Goal: Task Accomplishment & Management: Use online tool/utility

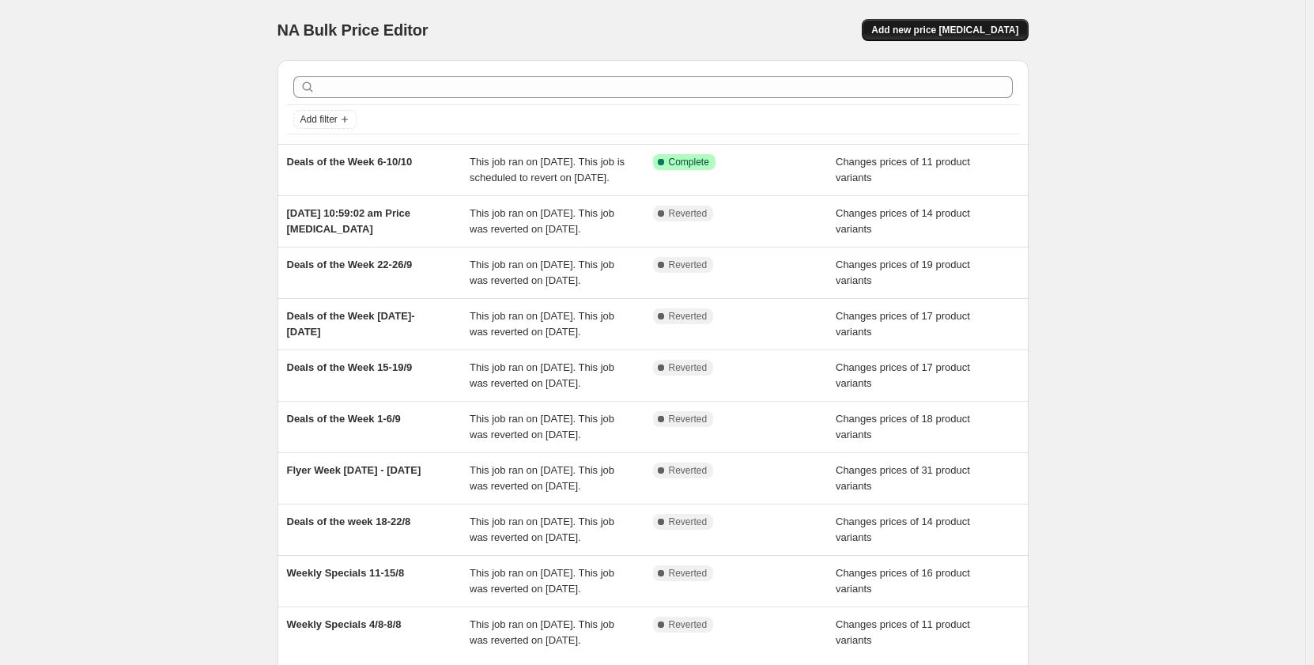
click at [932, 34] on span "Add new price [MEDICAL_DATA]" at bounding box center [944, 30] width 147 height 13
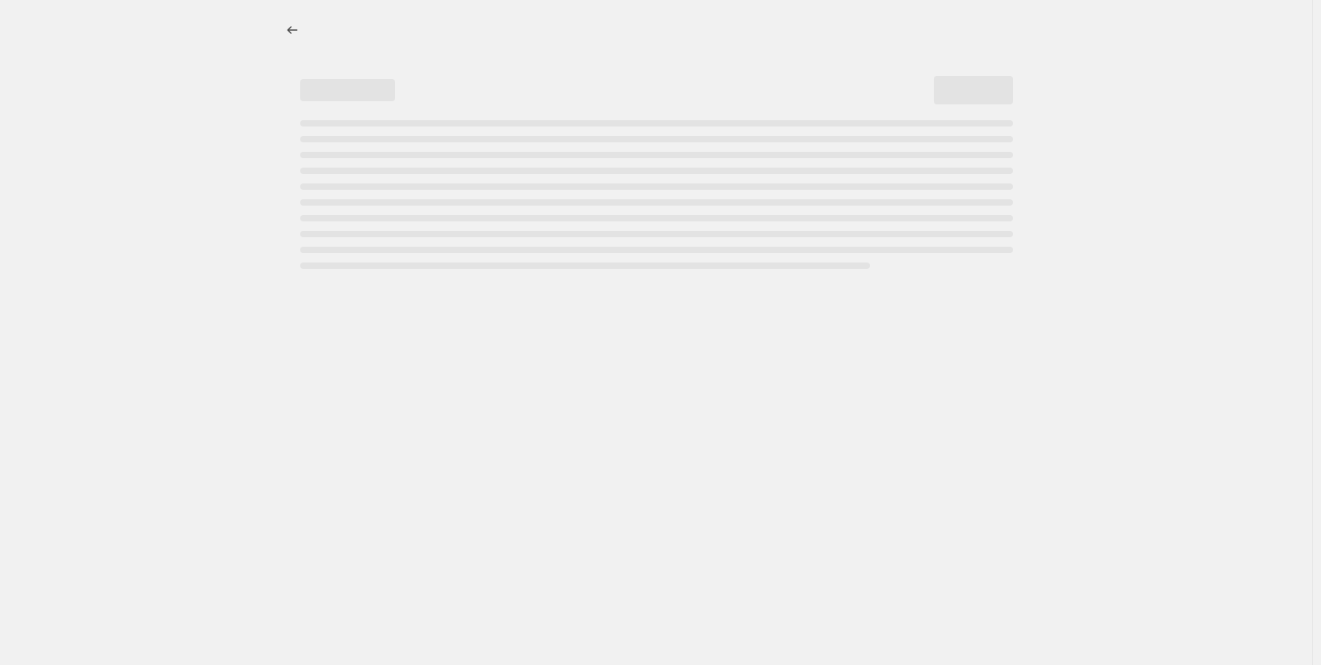
select select "percentage"
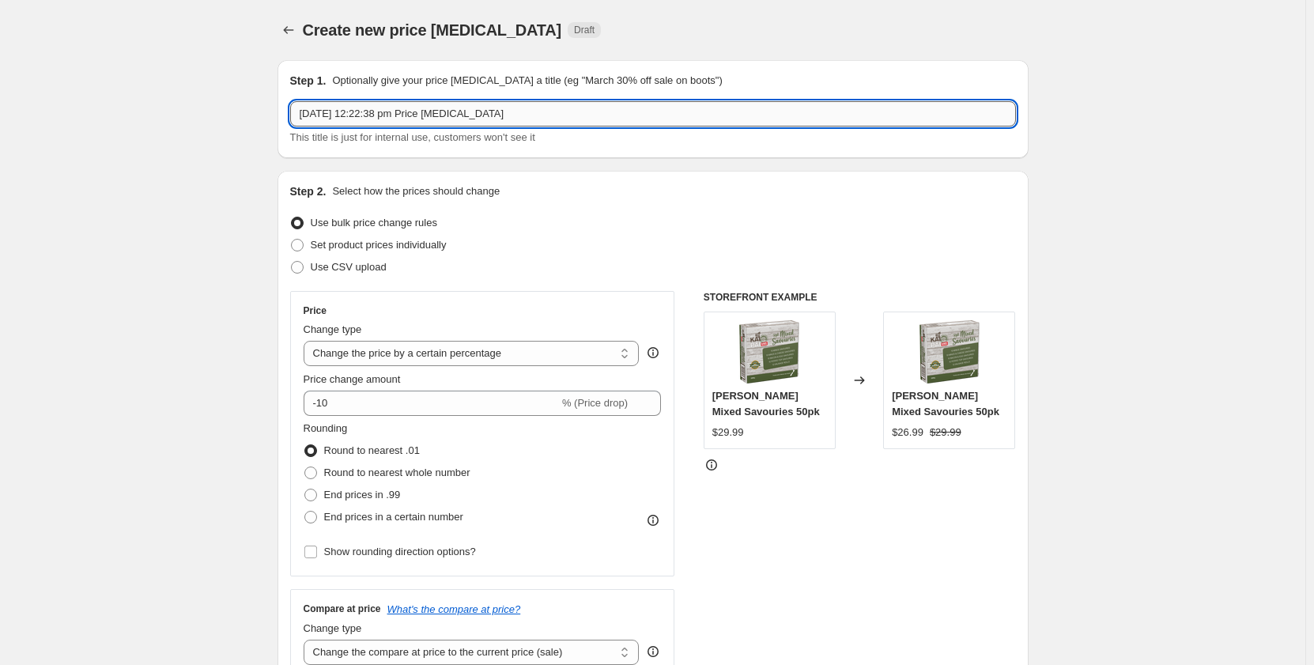
click at [343, 110] on input "10 Oct 2025, 12:22:38 pm Price change job" at bounding box center [653, 113] width 726 height 25
click at [344, 110] on input "10 Oct 2025, 12:22:38 pm Price change job" at bounding box center [653, 113] width 726 height 25
type input "Deals of the Week 13-17/10"
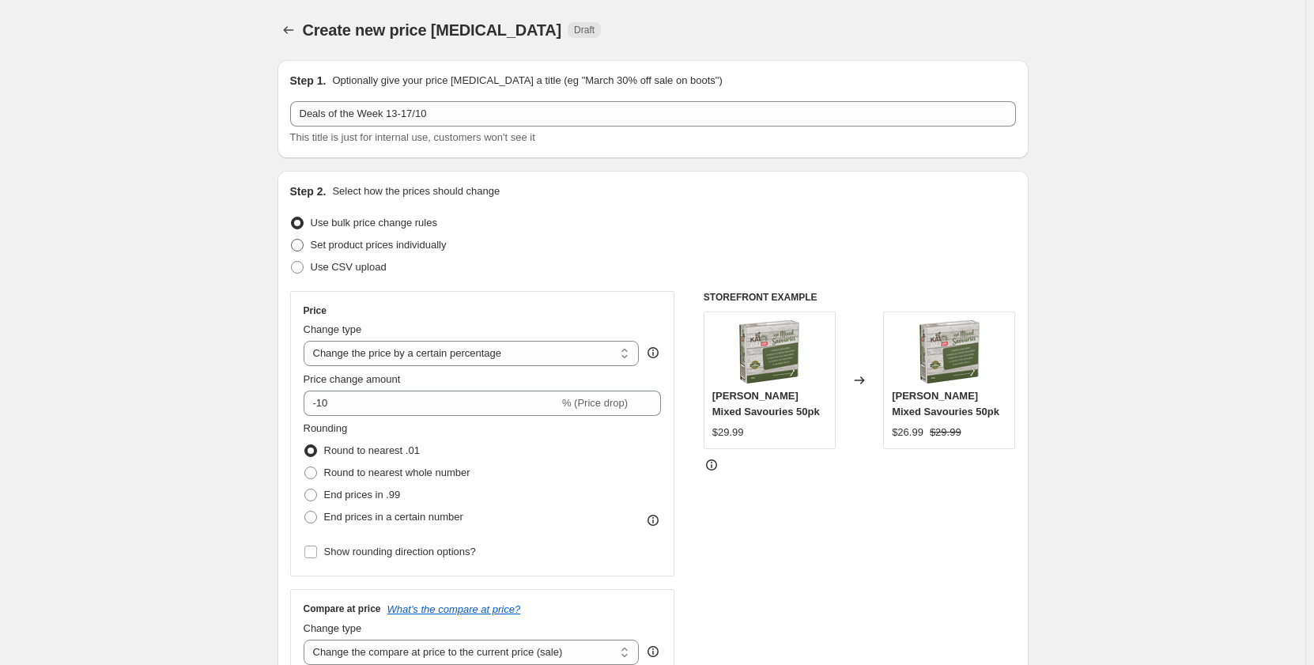
click at [369, 243] on span "Set product prices individually" at bounding box center [379, 245] width 136 height 12
click at [292, 239] on input "Set product prices individually" at bounding box center [291, 239] width 1 height 1
radio input "true"
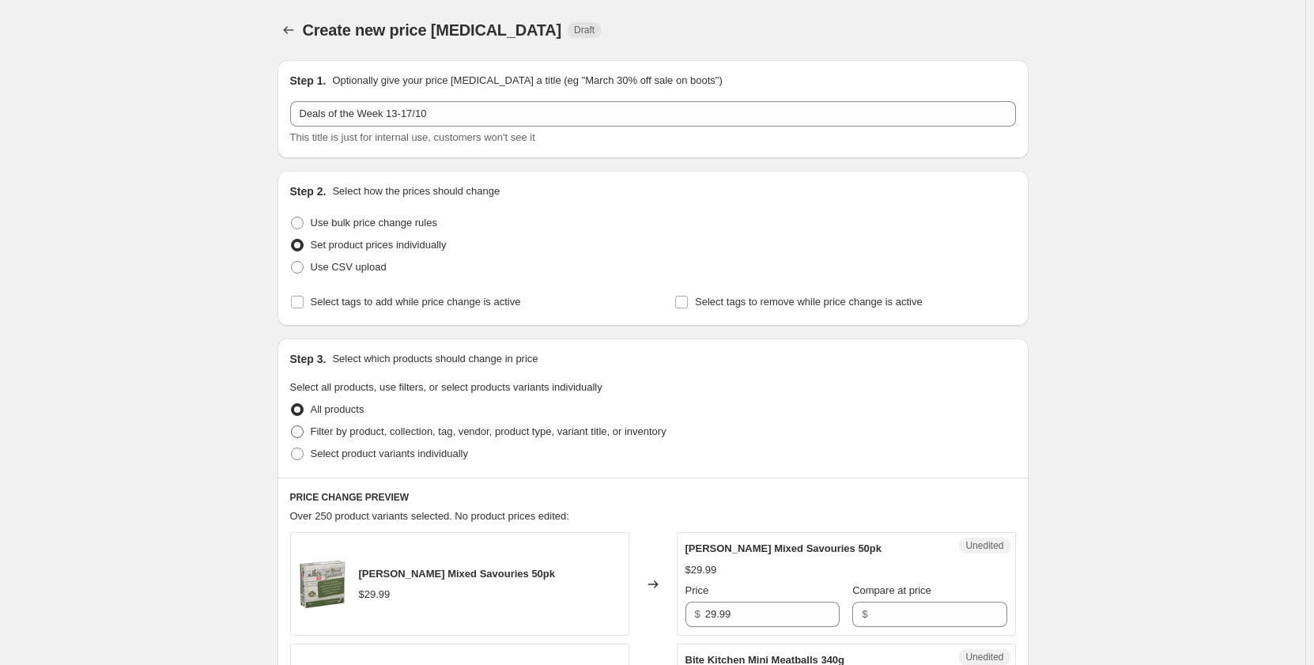
click at [398, 433] on span "Filter by product, collection, tag, vendor, product type, variant title, or inv…" at bounding box center [489, 431] width 356 height 12
click at [292, 426] on input "Filter by product, collection, tag, vendor, product type, variant title, or inv…" at bounding box center [291, 425] width 1 height 1
radio input "true"
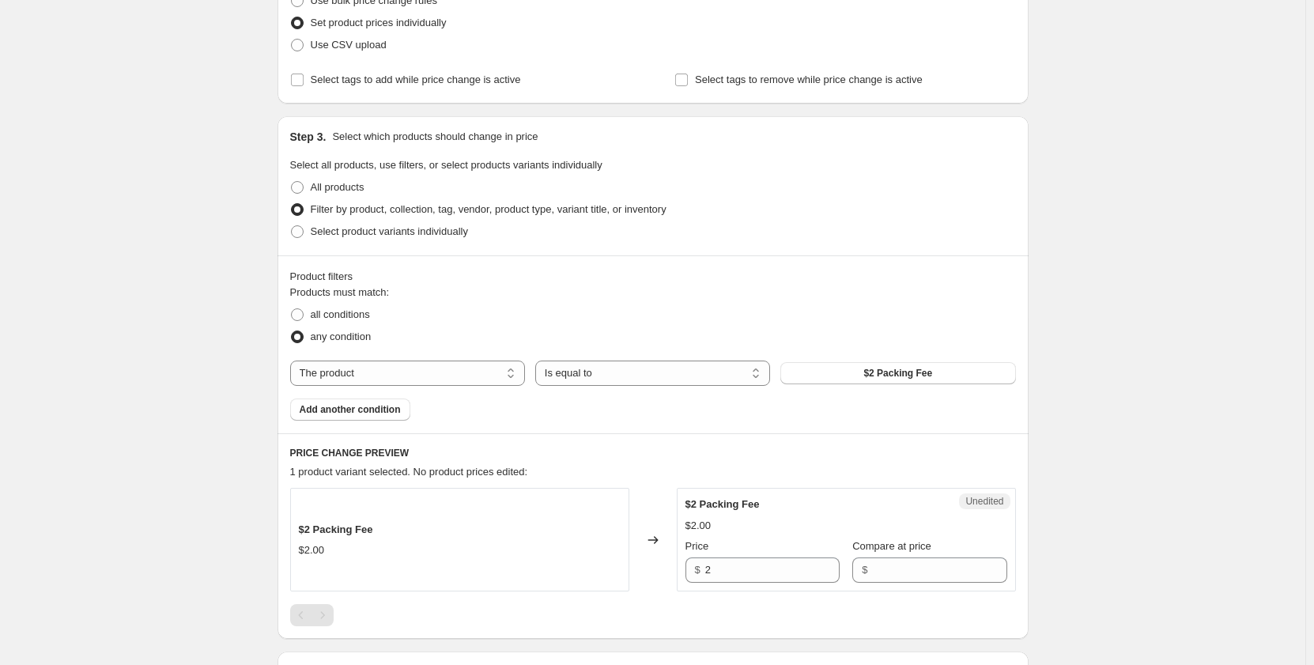
scroll to position [237, 0]
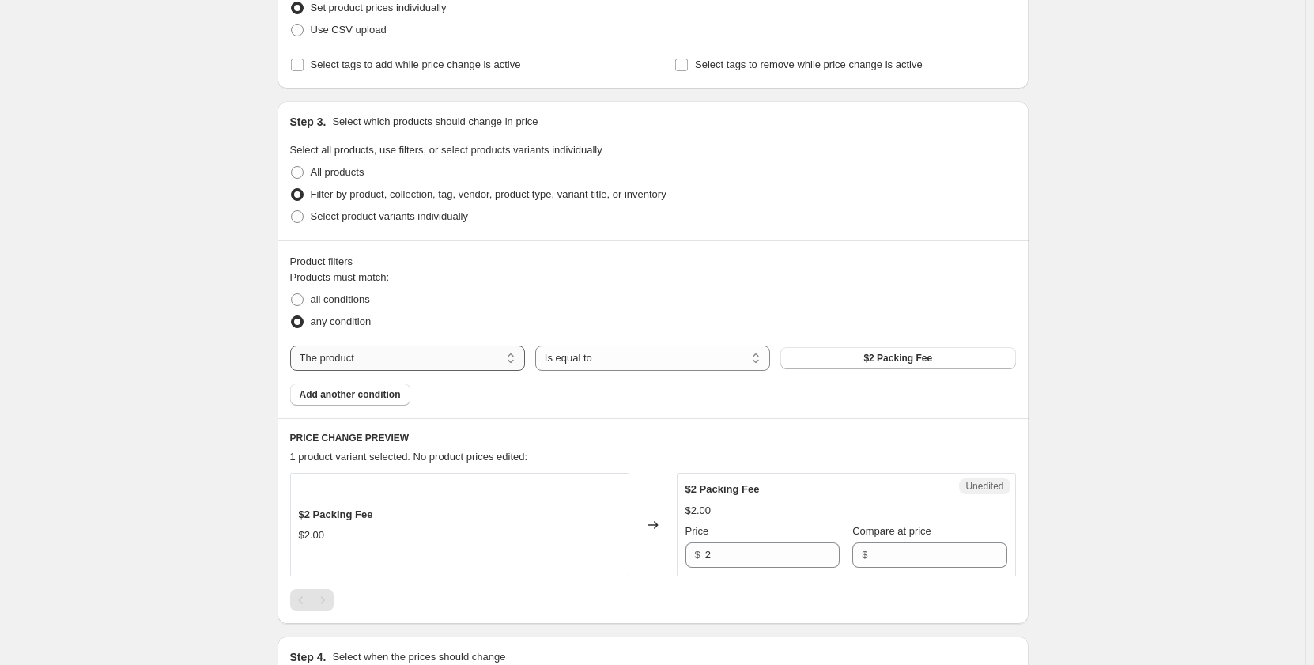
click at [504, 361] on select "The product The product's collection The product's tag The product's vendor The…" at bounding box center [407, 357] width 235 height 25
select select "collection"
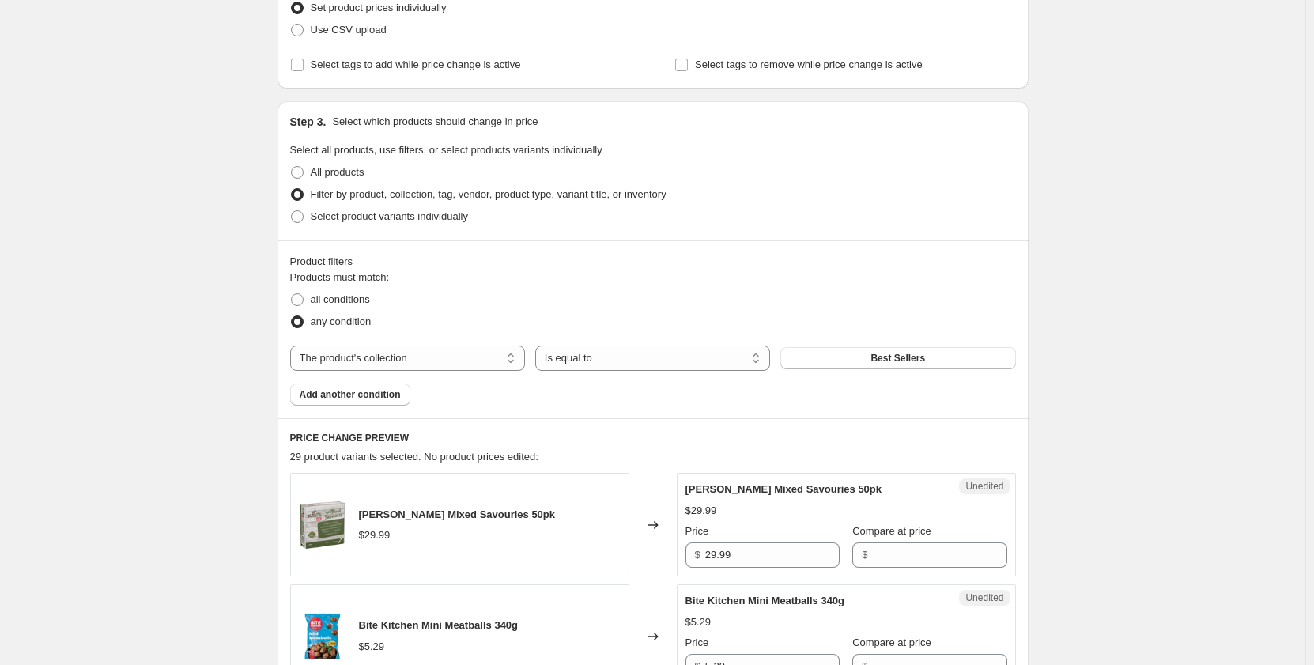
click at [816, 362] on button "Best Sellers" at bounding box center [897, 358] width 235 height 22
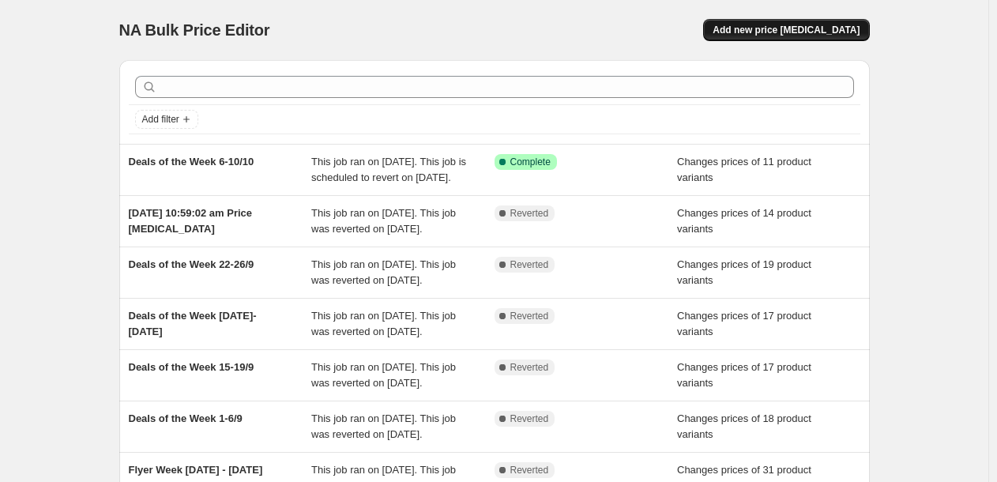
click at [852, 30] on span "Add new price [MEDICAL_DATA]" at bounding box center [786, 30] width 147 height 13
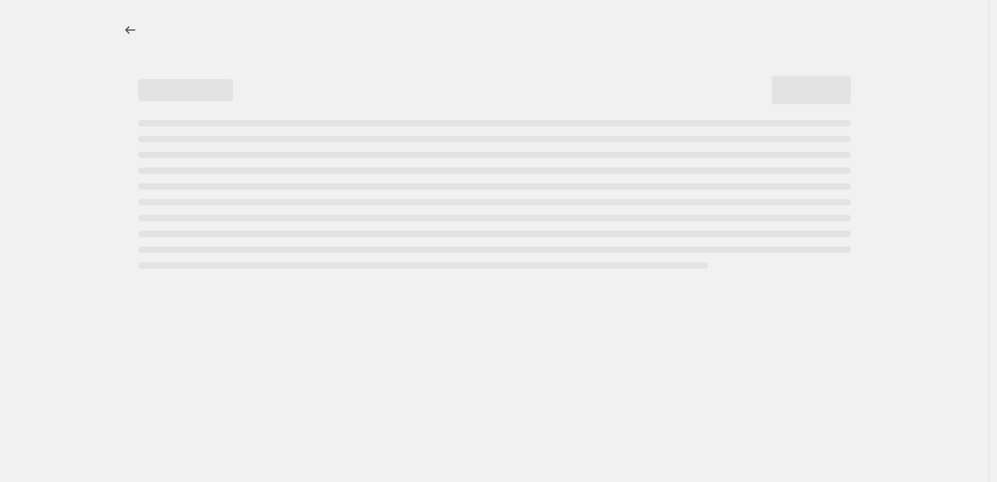
select select "percentage"
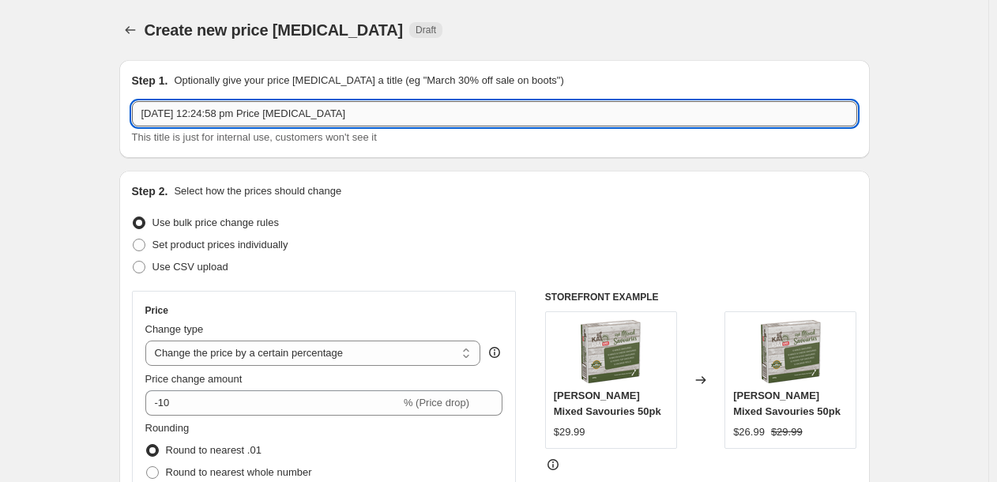
click at [688, 111] on input "[DATE] 12:24:58 pm Price [MEDICAL_DATA]" at bounding box center [495, 113] width 726 height 25
type input "Deals of the Week 13-17/10"
click at [288, 247] on span "Set product prices individually" at bounding box center [221, 245] width 136 height 12
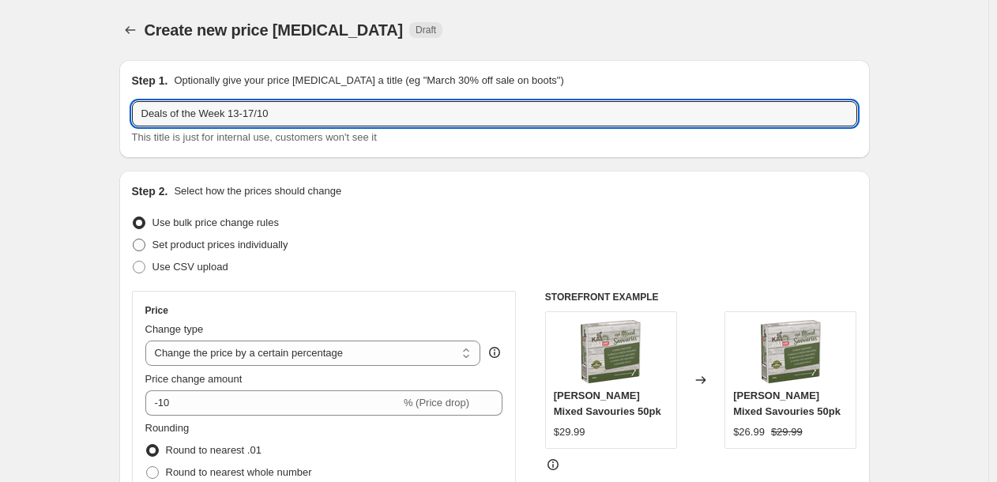
click at [134, 239] on input "Set product prices individually" at bounding box center [133, 239] width 1 height 1
radio input "true"
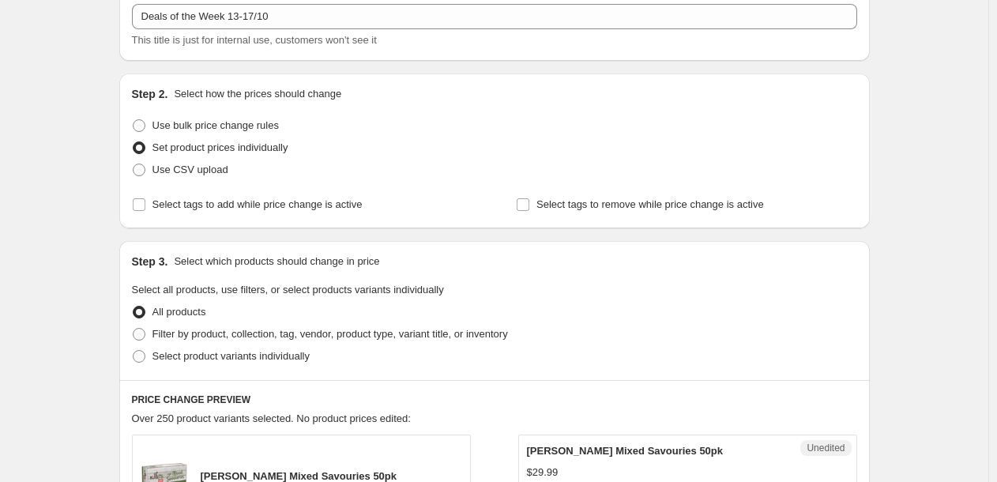
scroll to position [98, 0]
click at [282, 333] on span "Filter by product, collection, tag, vendor, product type, variant title, or inv…" at bounding box center [331, 333] width 356 height 12
click at [134, 328] on input "Filter by product, collection, tag, vendor, product type, variant title, or inv…" at bounding box center [133, 327] width 1 height 1
radio input "true"
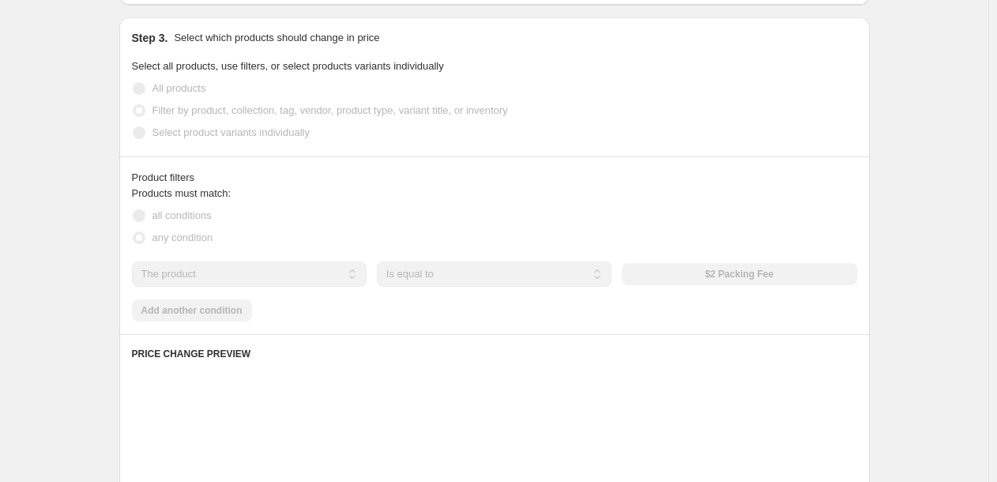
scroll to position [323, 0]
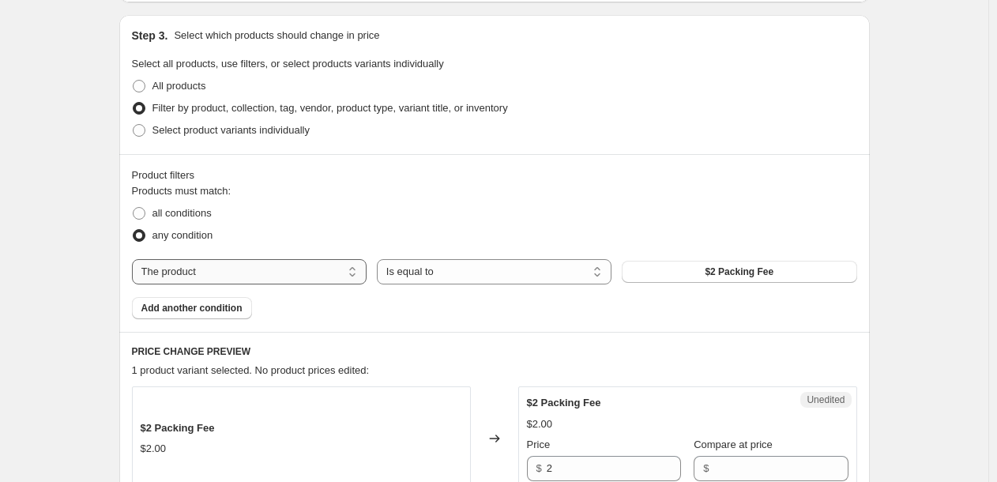
click at [318, 279] on select "The product The product's collection The product's tag The product's vendor The…" at bounding box center [249, 271] width 235 height 25
select select "collection"
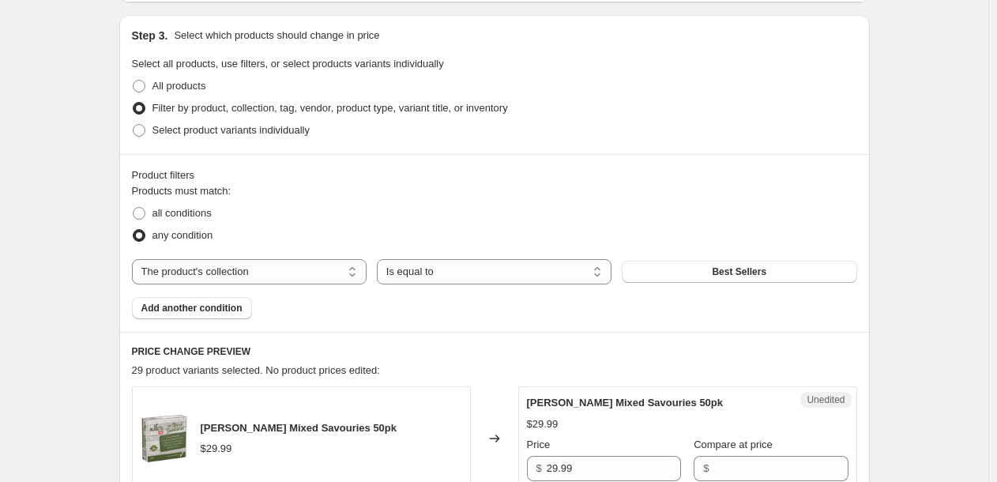
click at [695, 269] on button "Best Sellers" at bounding box center [739, 272] width 235 height 22
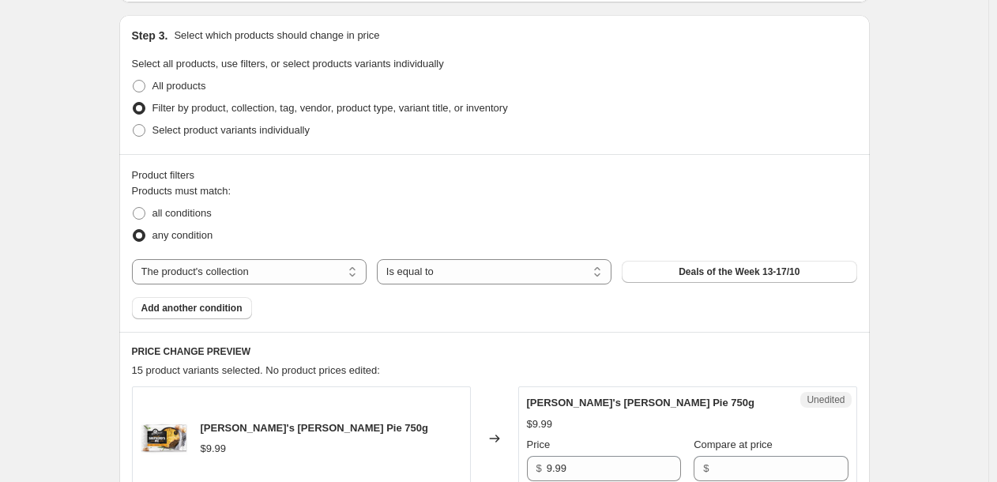
scroll to position [516, 0]
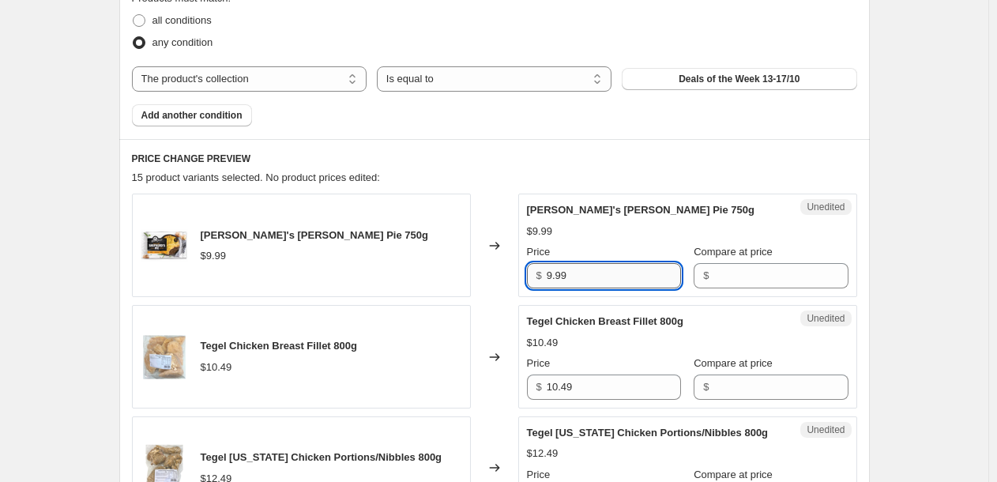
click at [597, 274] on input "9.99" at bounding box center [614, 275] width 134 height 25
type input "8.99"
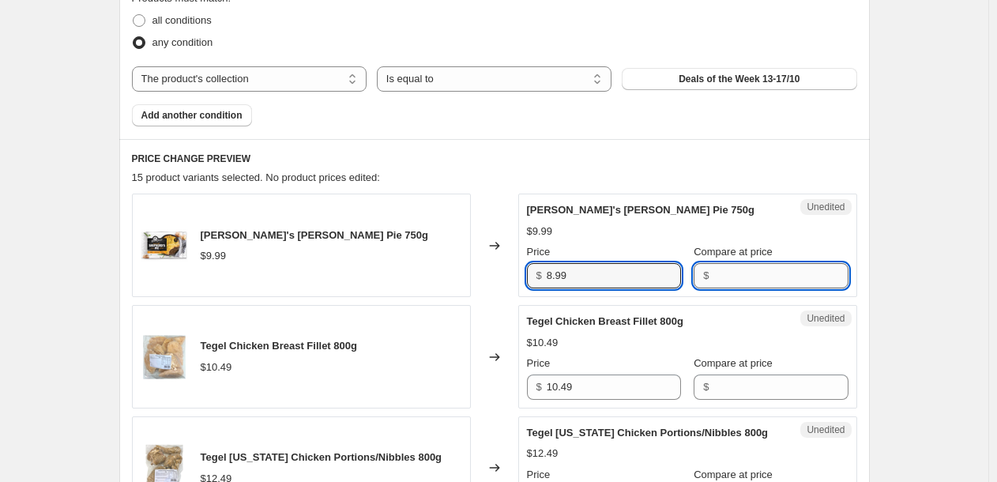
click at [714, 281] on input "Compare at price" at bounding box center [781, 275] width 134 height 25
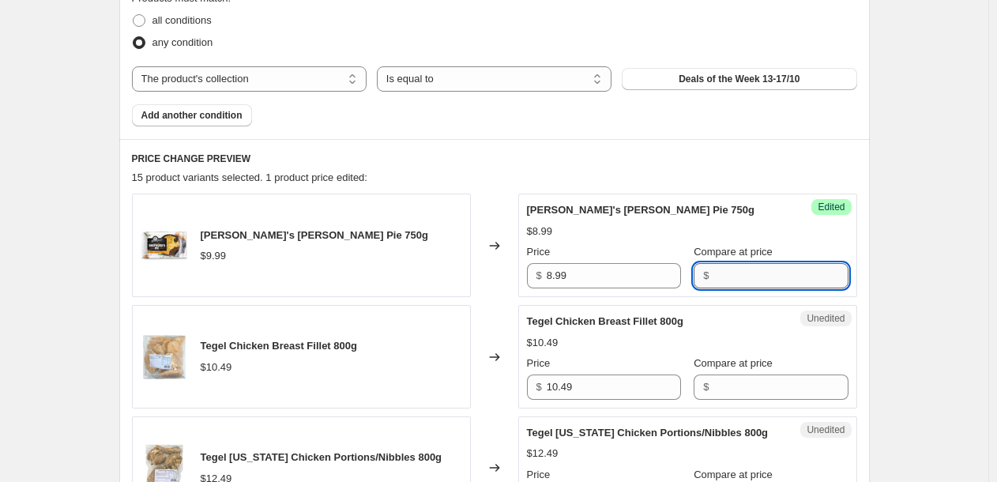
paste input "9.99"
type input "9.99"
click at [623, 379] on input "10.49" at bounding box center [614, 387] width 134 height 25
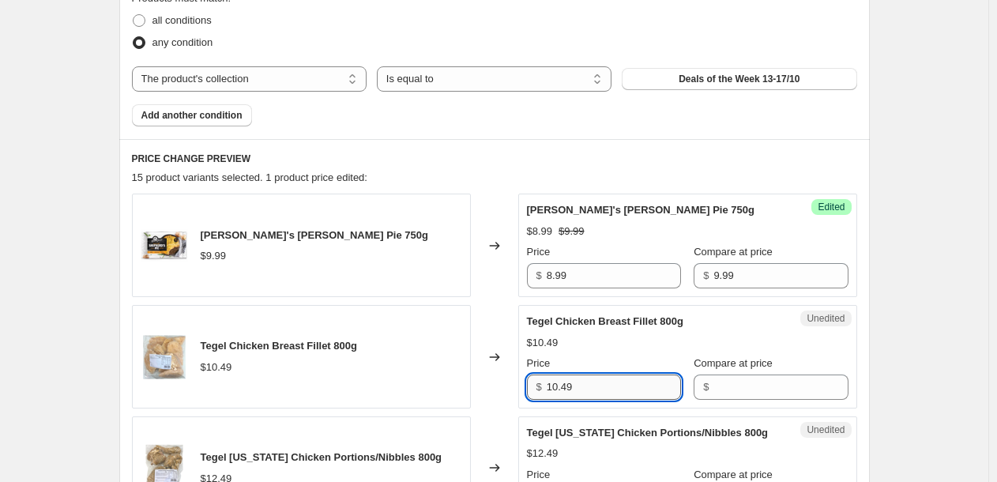
click at [623, 379] on input "10.49" at bounding box center [614, 387] width 134 height 25
type input "9.49"
click at [737, 386] on input "Compare at price" at bounding box center [781, 387] width 134 height 25
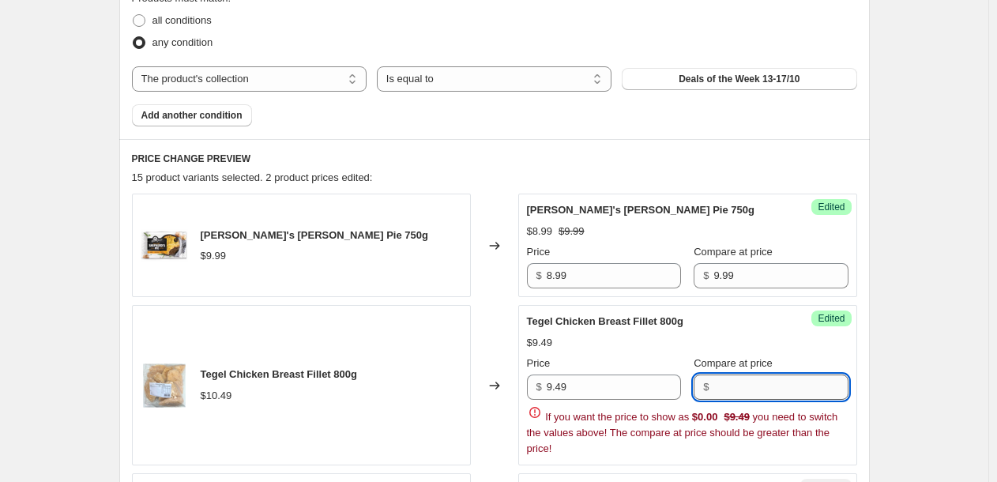
paste input "10.49"
type input "10.49"
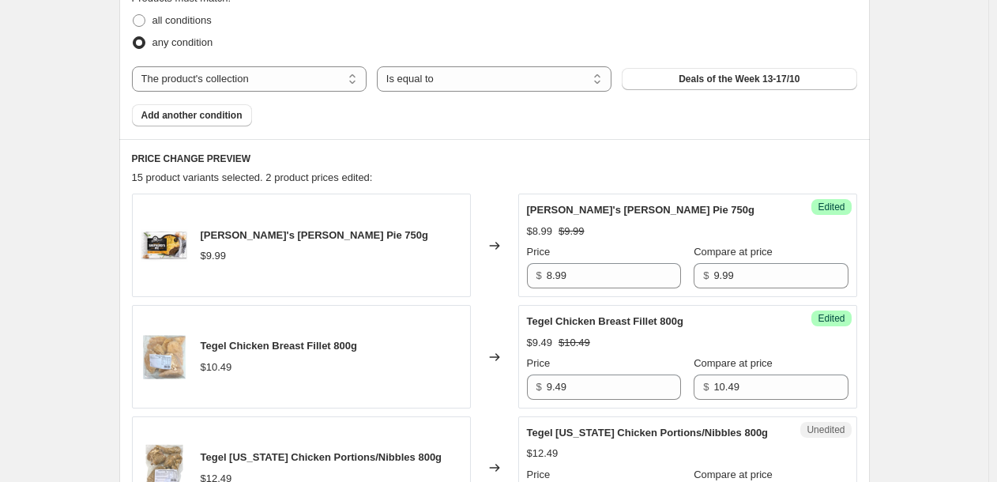
click at [721, 351] on div "Tegel Chicken Breast Fillet 800g $9.49 $10.49 Price $ 9.49 Compare at price $ 1…" at bounding box center [688, 357] width 322 height 86
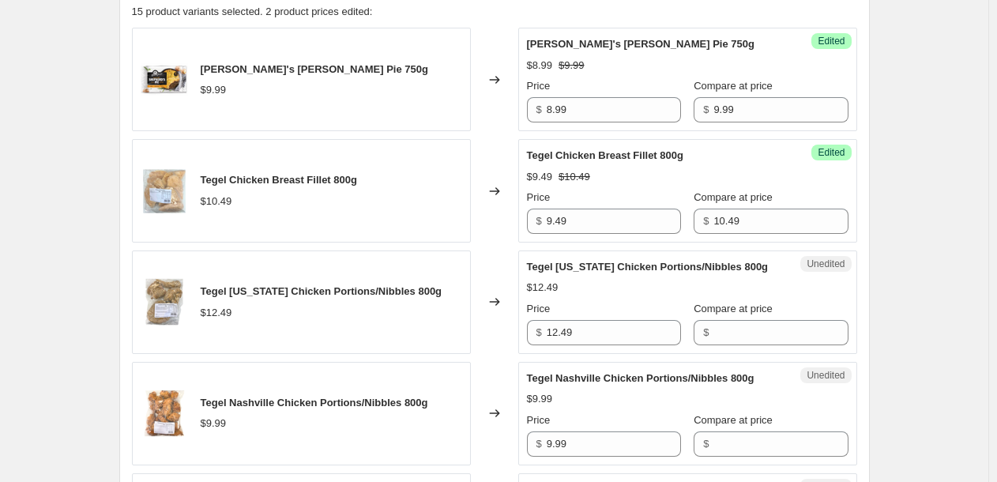
scroll to position [692, 0]
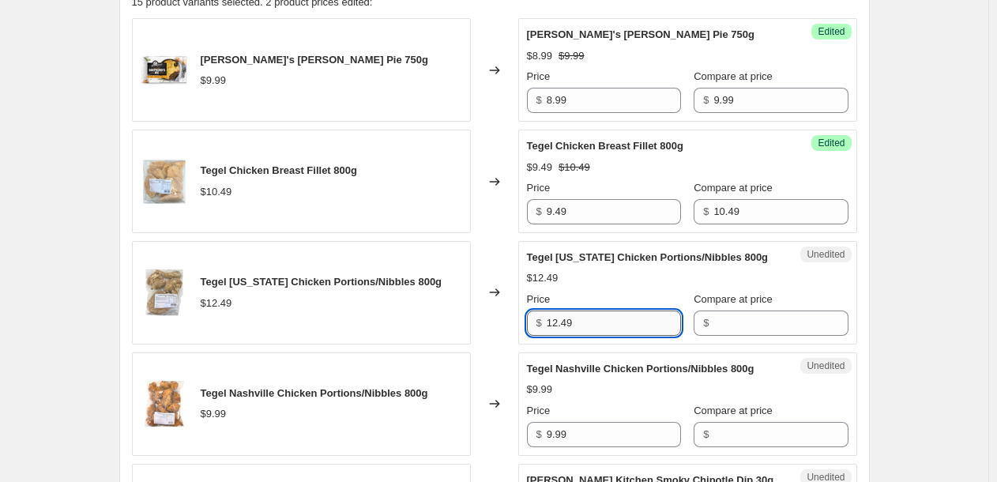
click at [633, 330] on input "12.49" at bounding box center [614, 323] width 134 height 25
type input "9.99"
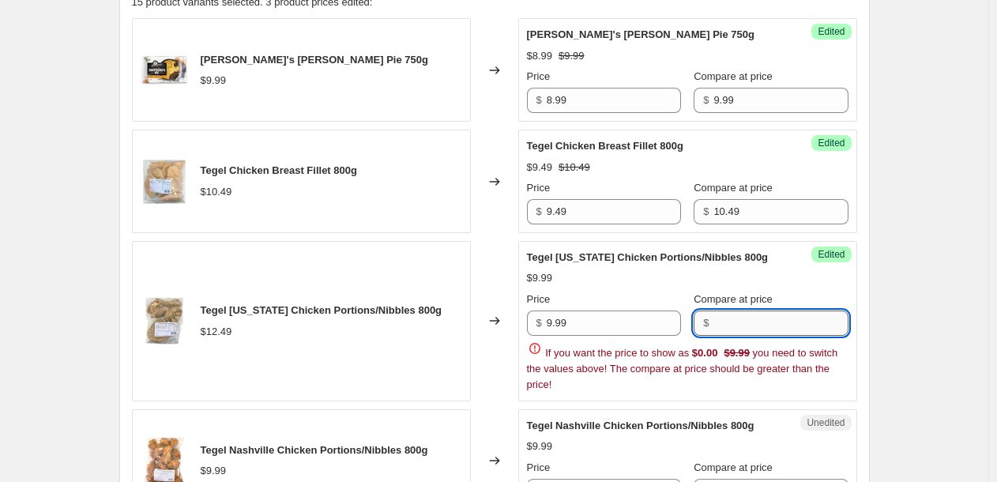
click at [724, 328] on input "Compare at price" at bounding box center [781, 323] width 134 height 25
type input "12.99"
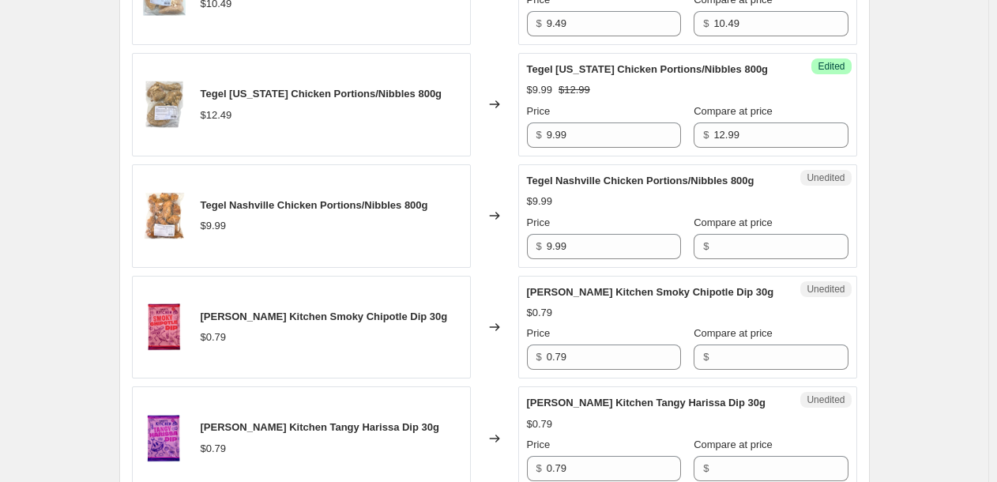
scroll to position [880, 0]
click at [594, 360] on input "0.79" at bounding box center [614, 356] width 134 height 25
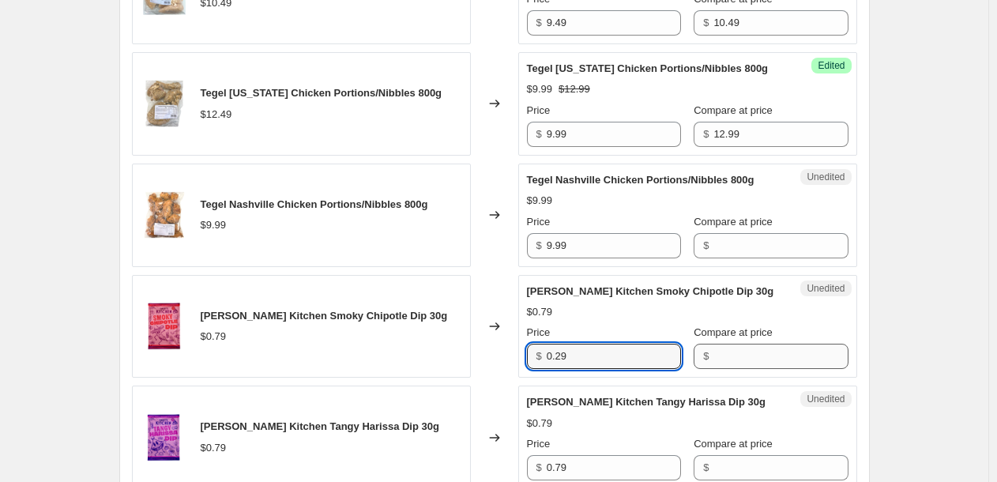
type input "0.29"
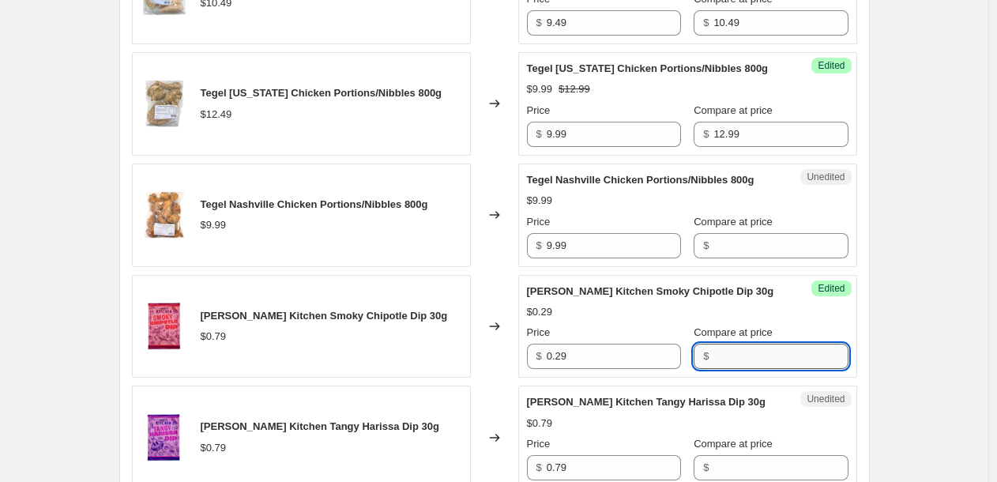
click at [729, 354] on input "Compare at price" at bounding box center [781, 356] width 134 height 25
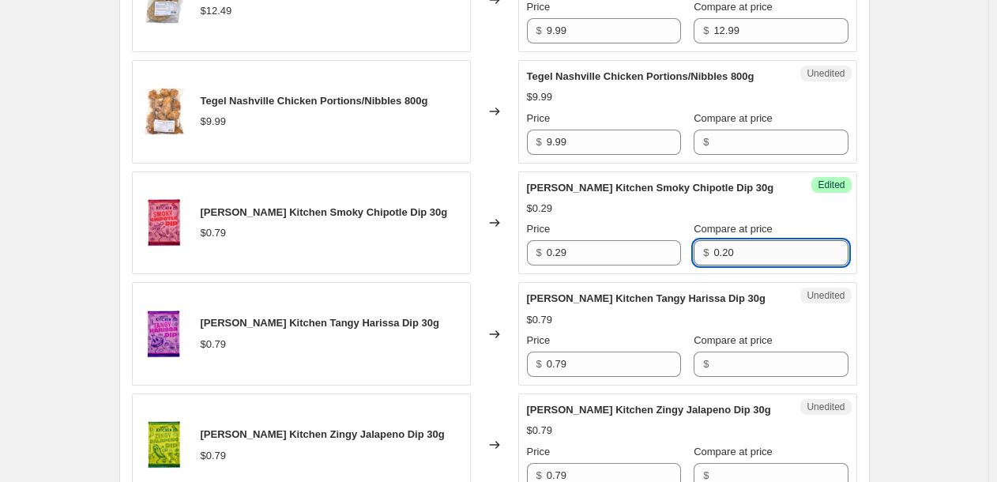
scroll to position [1001, 0]
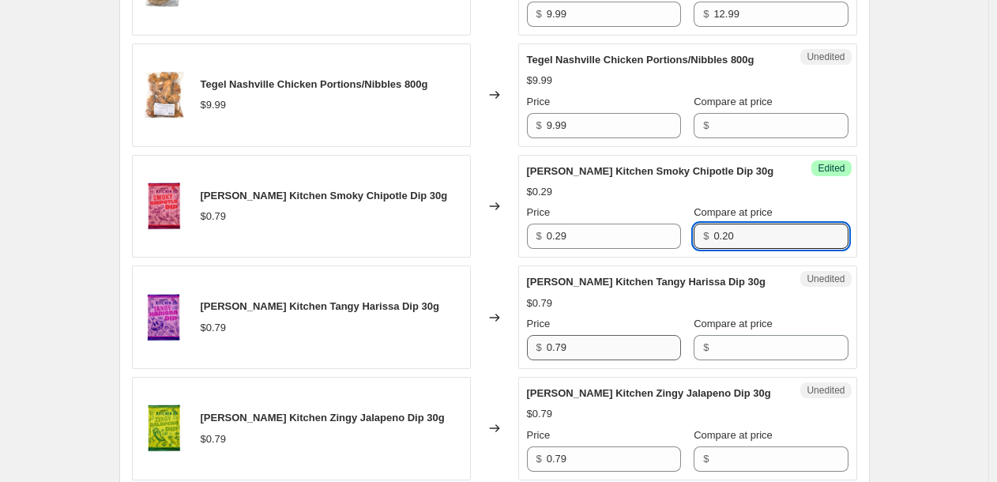
type input "0.20"
click at [630, 345] on div "[PERSON_NAME] Kitchen [PERSON_NAME] Dip 30g $0.79 Price $ 0.79 Compare at price…" at bounding box center [688, 317] width 322 height 86
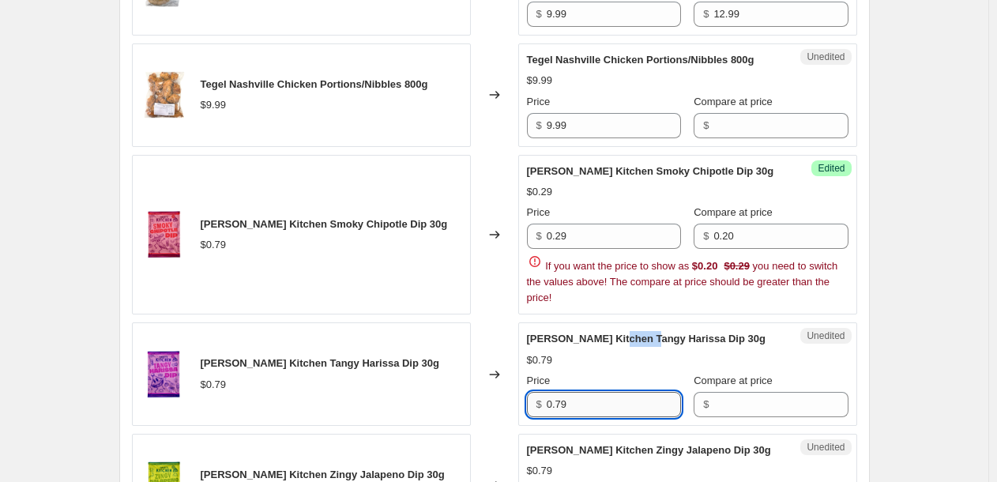
click at [630, 345] on span "[PERSON_NAME] Kitchen Tangy Harissa Dip 30g" at bounding box center [646, 339] width 239 height 12
click at [597, 401] on input "0.79" at bounding box center [614, 404] width 134 height 25
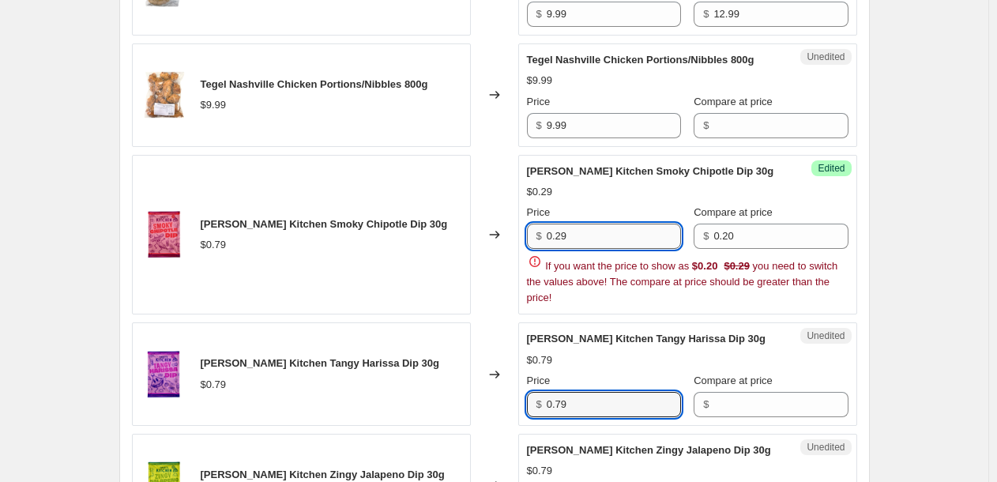
click at [606, 243] on input "0.29" at bounding box center [614, 236] width 134 height 25
type input "0.20"
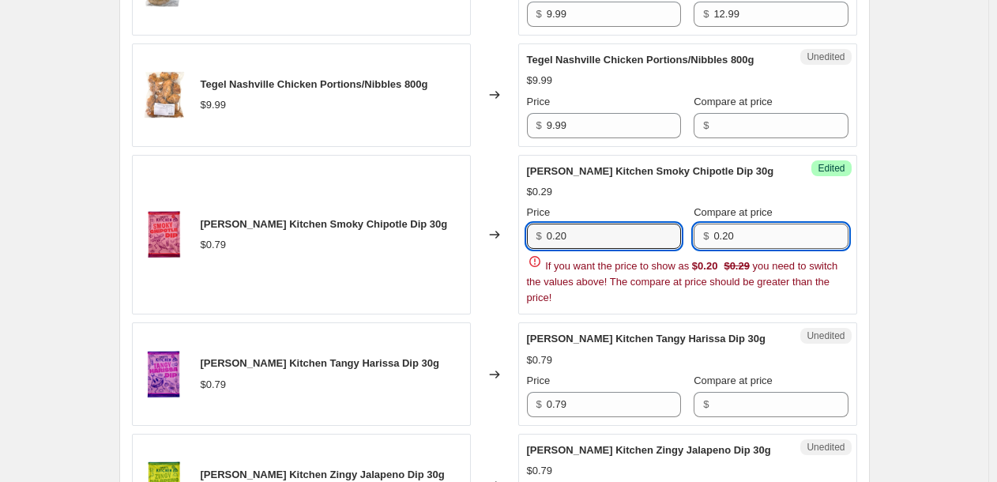
click at [750, 239] on input "0.20" at bounding box center [781, 236] width 134 height 25
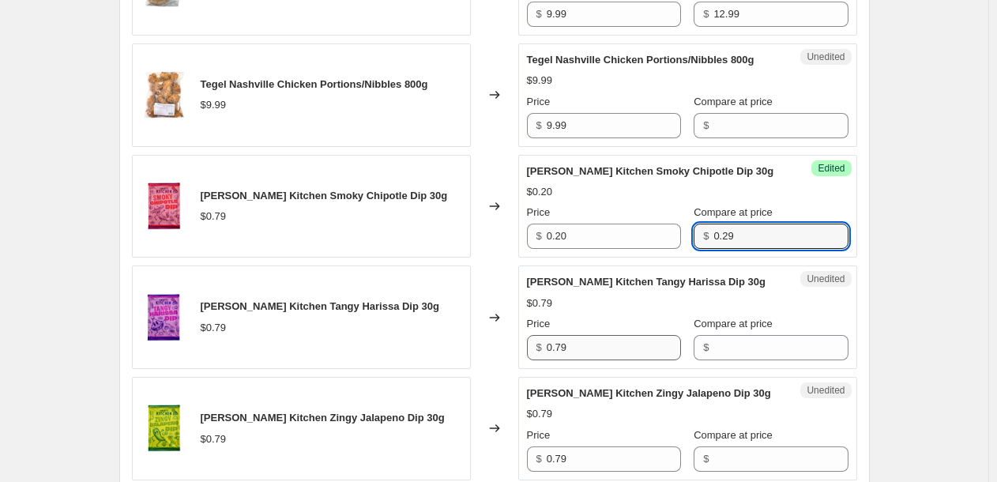
type input "0.29"
click at [627, 343] on input "0.79" at bounding box center [614, 347] width 134 height 25
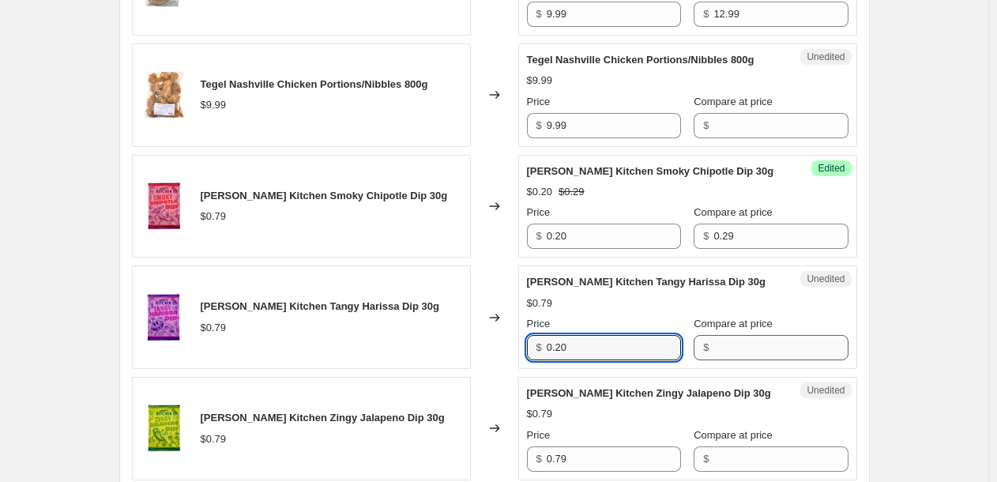
type input "0.20"
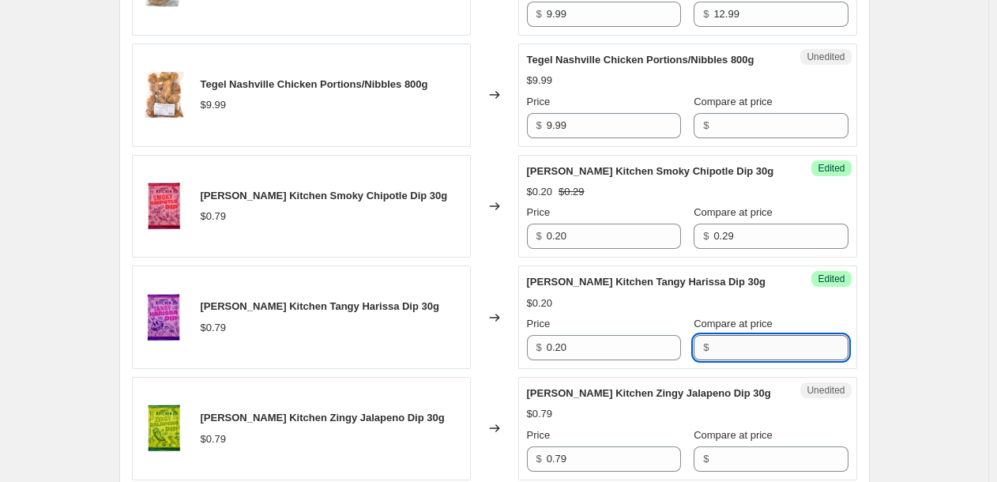
click at [720, 349] on input "Compare at price" at bounding box center [781, 347] width 134 height 25
type input "0.29"
click at [607, 459] on input "0.79" at bounding box center [614, 459] width 134 height 25
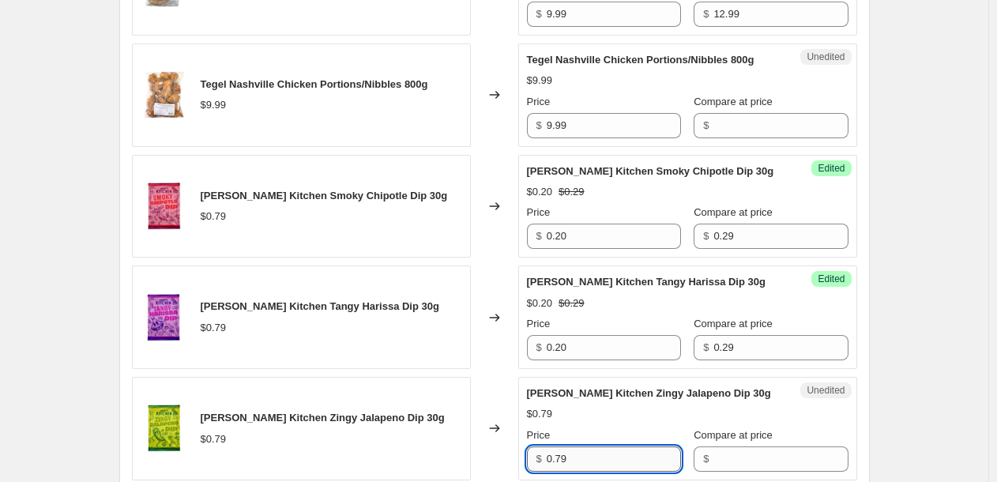
click at [607, 459] on input "0.79" at bounding box center [614, 459] width 134 height 25
type input "0.20"
click at [714, 458] on input "Compare at price" at bounding box center [781, 459] width 134 height 25
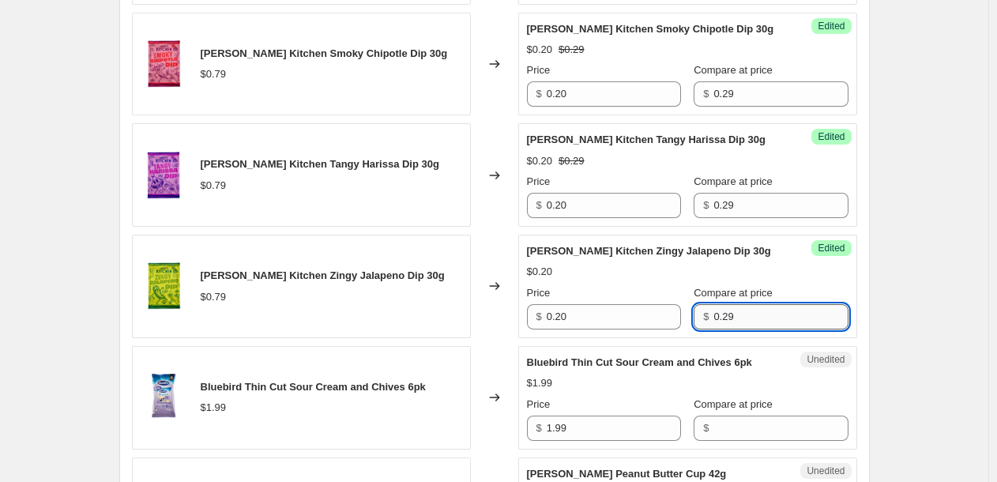
scroll to position [1167, 0]
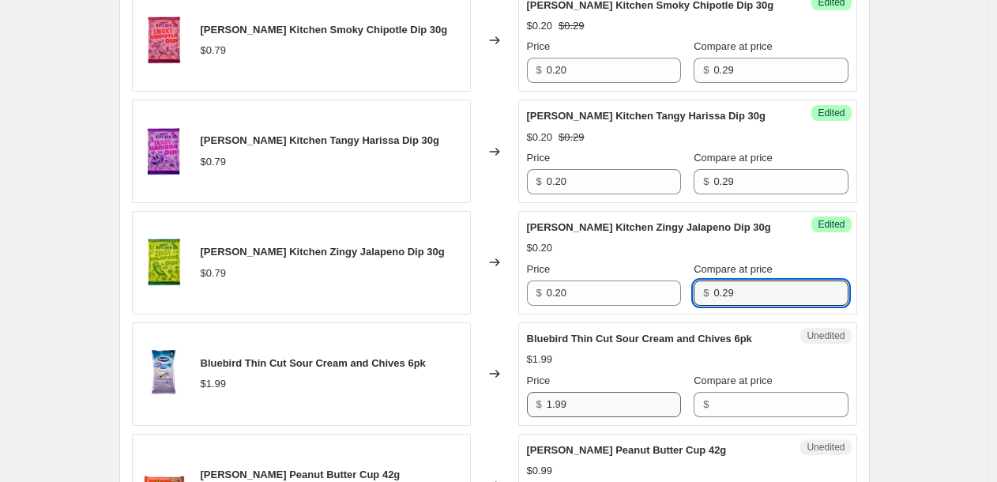
type input "0.29"
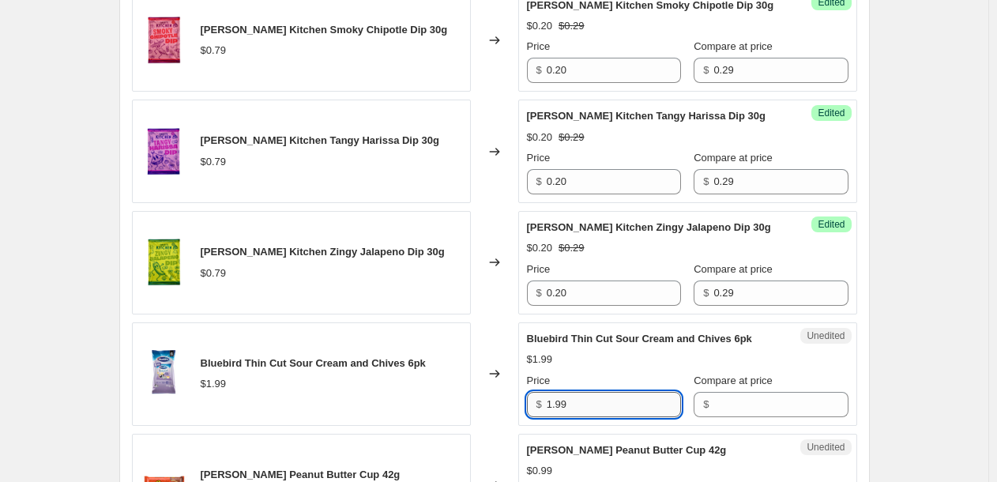
click at [597, 409] on input "1.99" at bounding box center [614, 404] width 134 height 25
type input "1.49"
click at [735, 405] on input "Compare at price" at bounding box center [781, 404] width 134 height 25
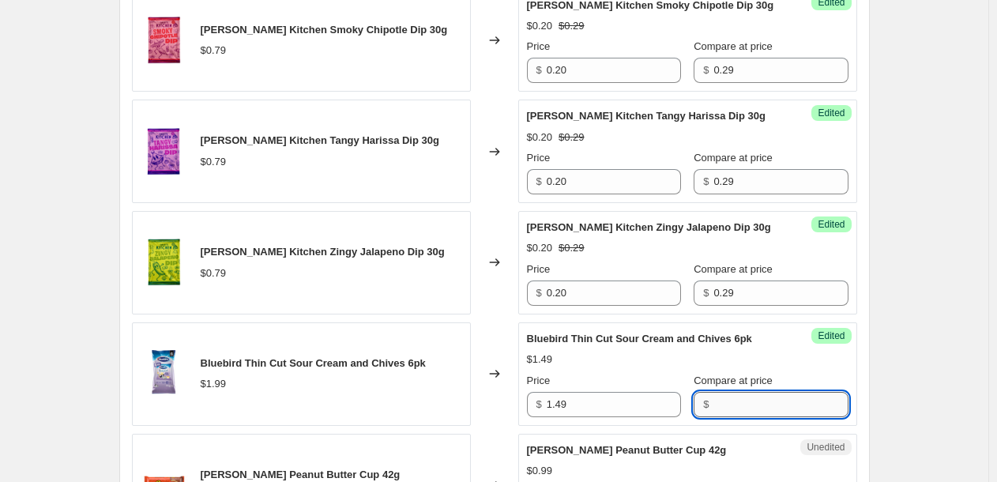
paste input "1.99"
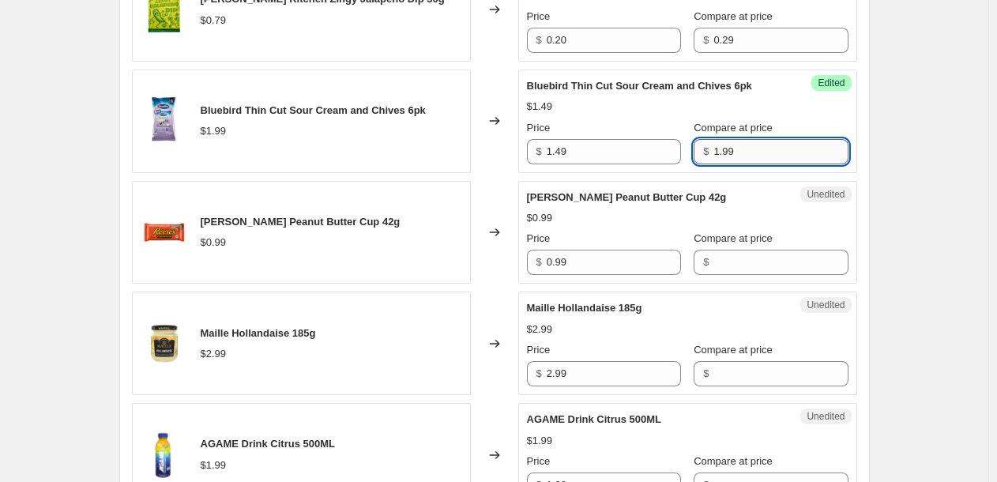
scroll to position [1430, 0]
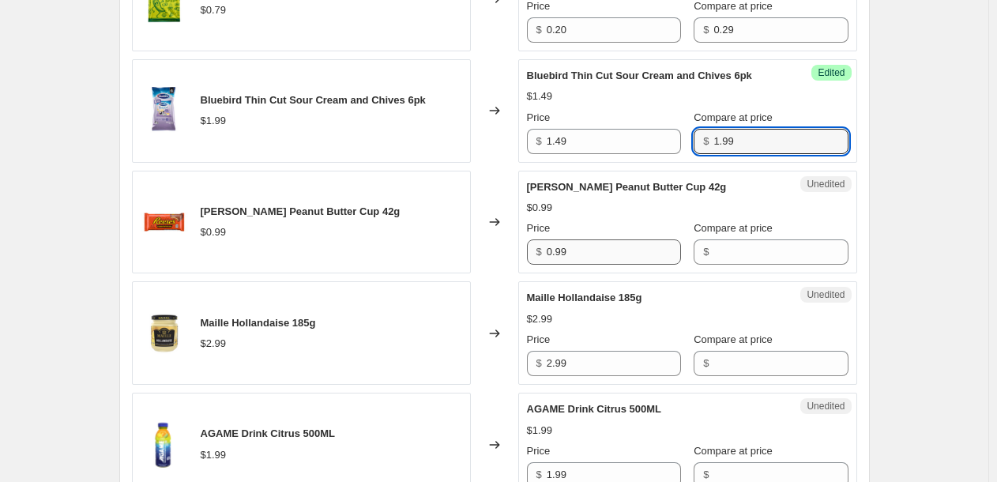
type input "1.99"
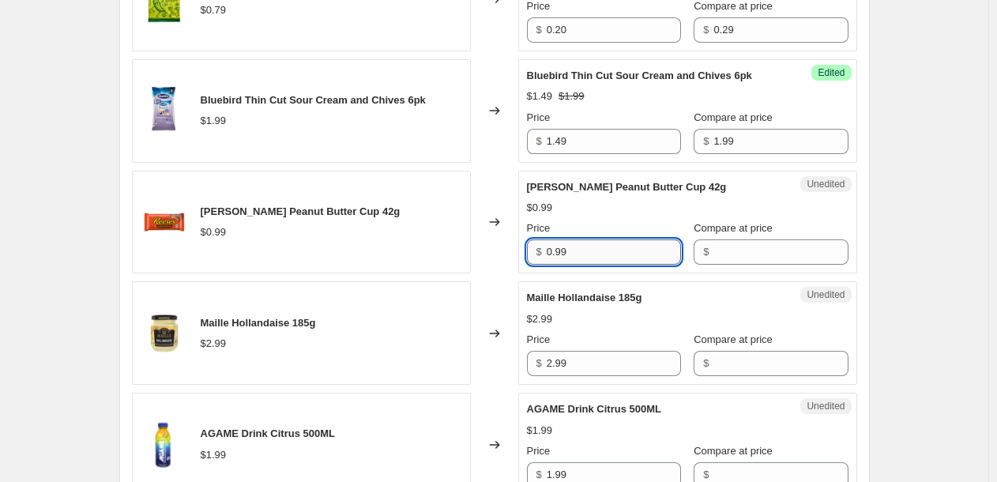
click at [636, 251] on input "0.99" at bounding box center [614, 251] width 134 height 25
type input "0.50"
click at [771, 256] on input "Compare at price" at bounding box center [781, 251] width 134 height 25
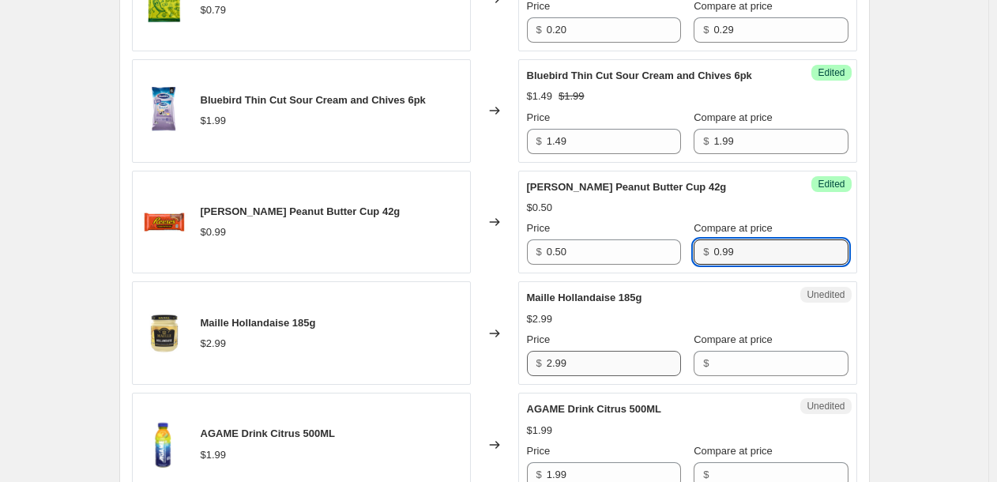
type input "0.99"
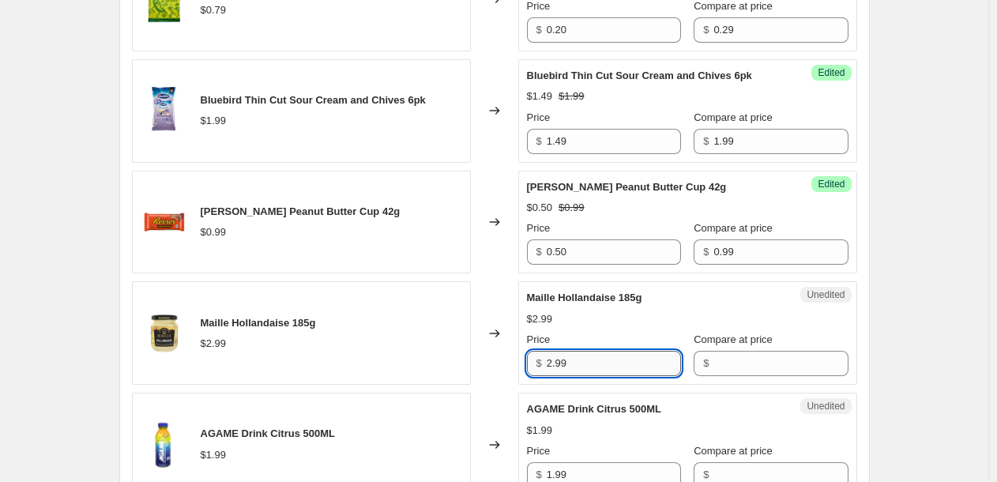
click at [641, 363] on input "2.99" at bounding box center [614, 363] width 134 height 25
type input "2.50"
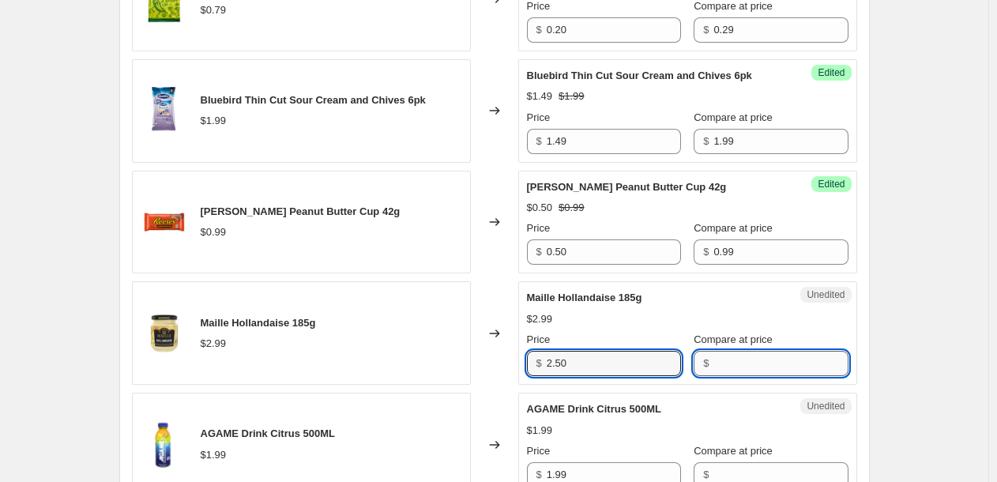
click at [725, 368] on input "Compare at price" at bounding box center [781, 363] width 134 height 25
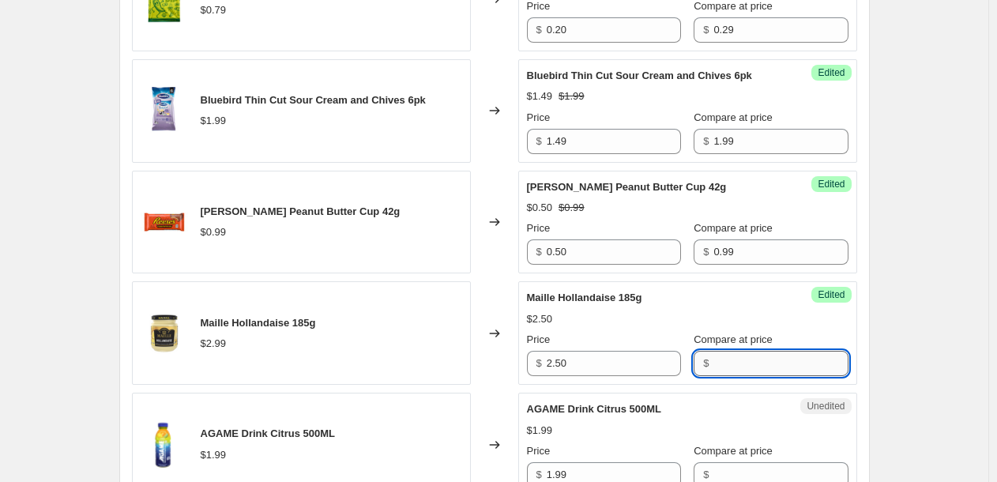
paste input "2.99"
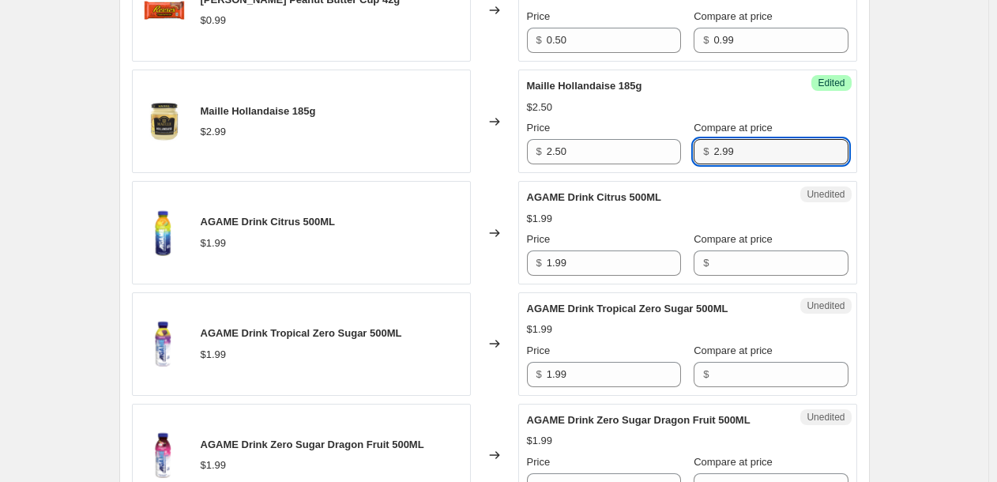
scroll to position [1642, 0]
type input "2.99"
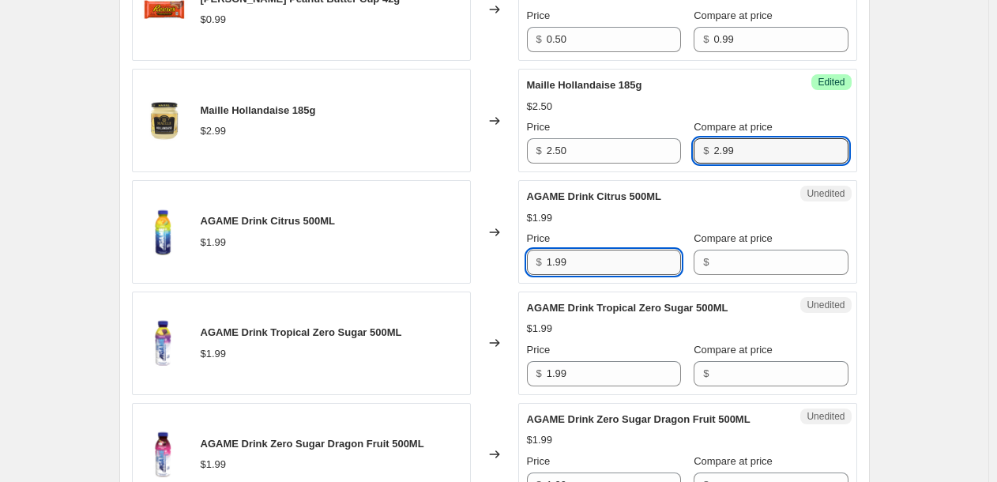
click at [609, 265] on input "1.99" at bounding box center [614, 262] width 134 height 25
type input "0.99"
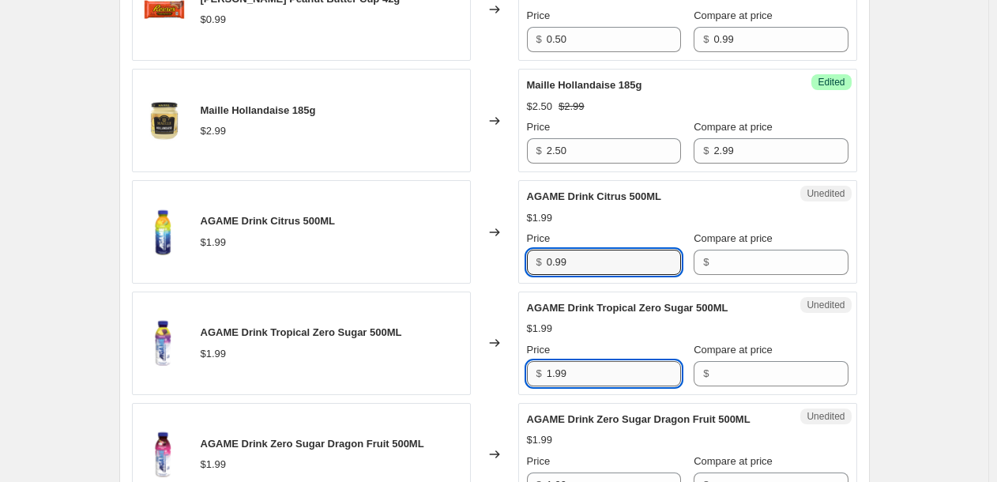
click at [597, 367] on input "1.99" at bounding box center [614, 373] width 134 height 25
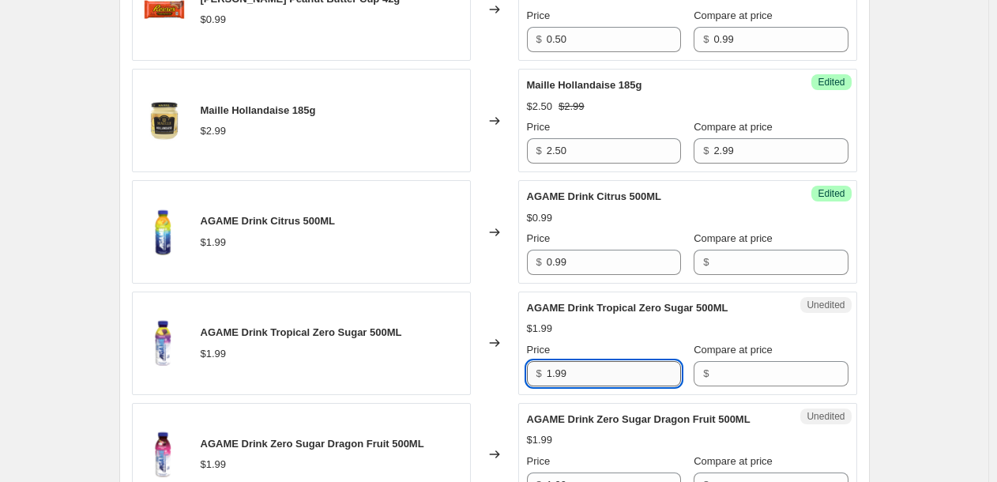
click at [597, 367] on input "1.99" at bounding box center [614, 373] width 134 height 25
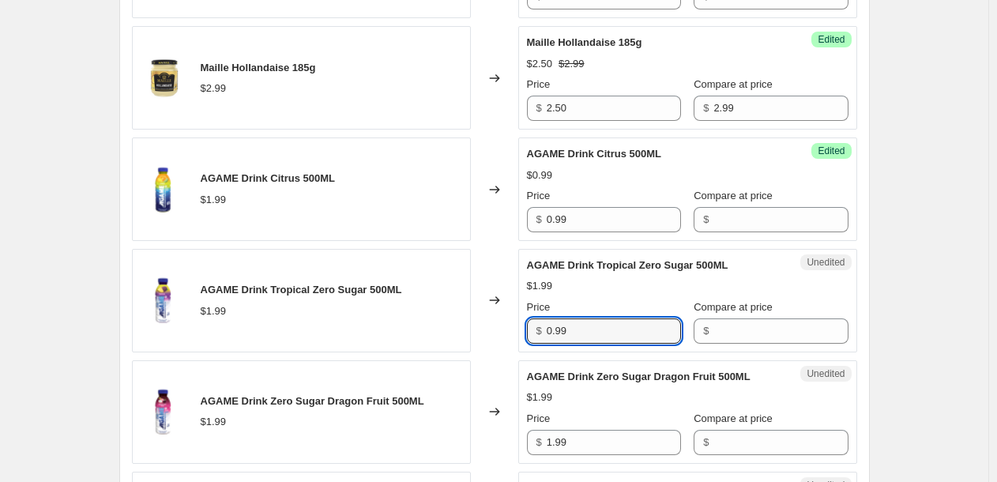
scroll to position [1683, 0]
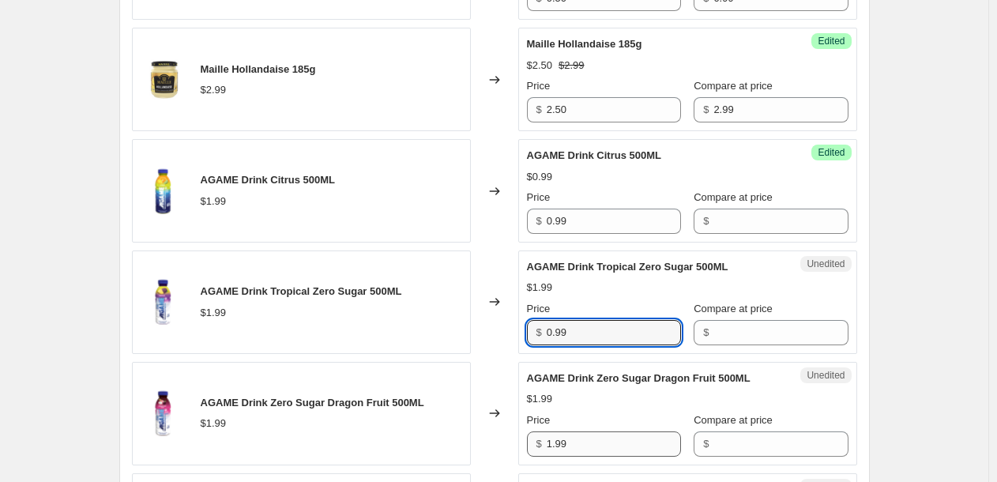
type input "0.99"
click at [601, 447] on input "1.99" at bounding box center [614, 444] width 134 height 25
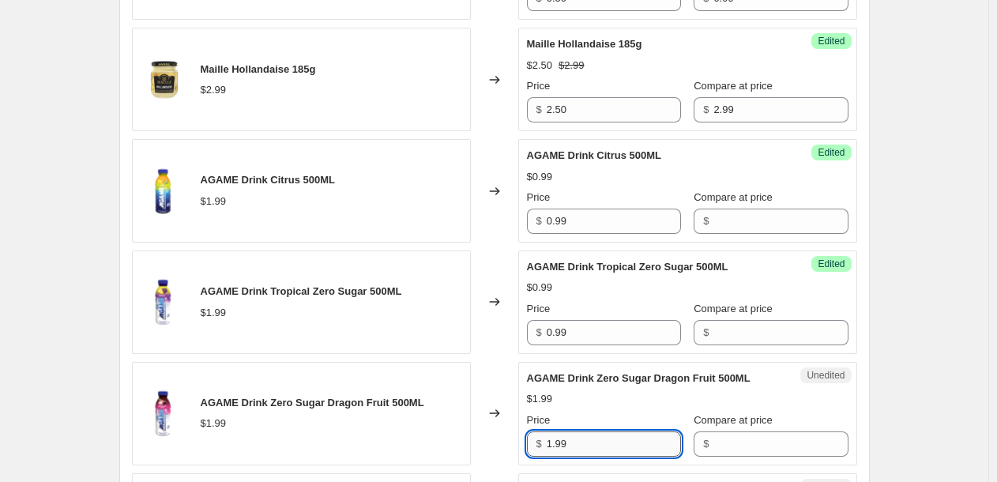
click at [601, 447] on input "1.99" at bounding box center [614, 444] width 134 height 25
type input "0.99"
click at [738, 224] on input "Compare at price" at bounding box center [781, 221] width 134 height 25
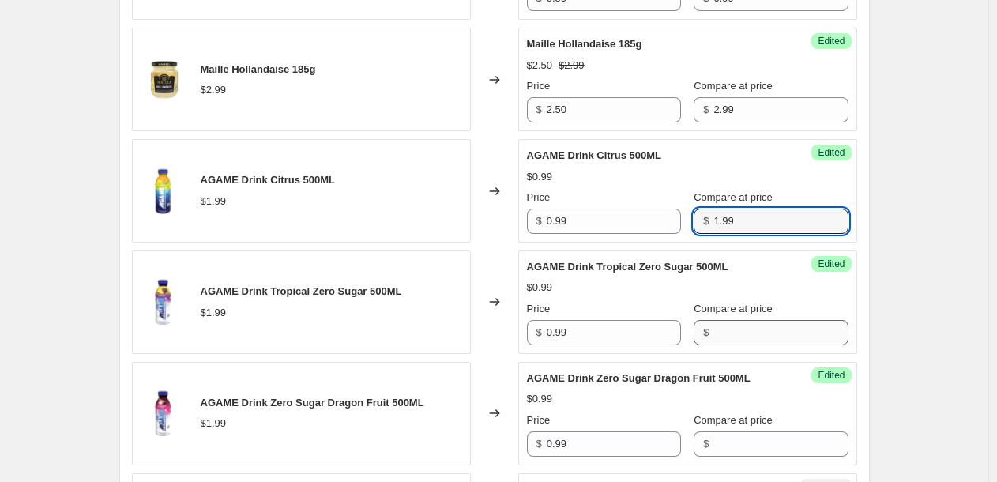
type input "1.99"
click at [723, 326] on input "Compare at price" at bounding box center [781, 332] width 134 height 25
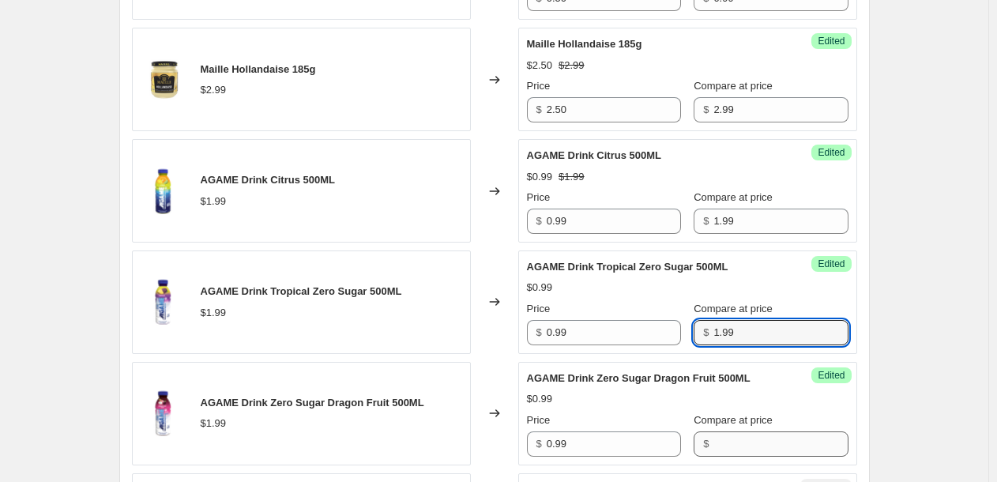
type input "1.99"
click at [714, 438] on input "Compare at price" at bounding box center [781, 444] width 134 height 25
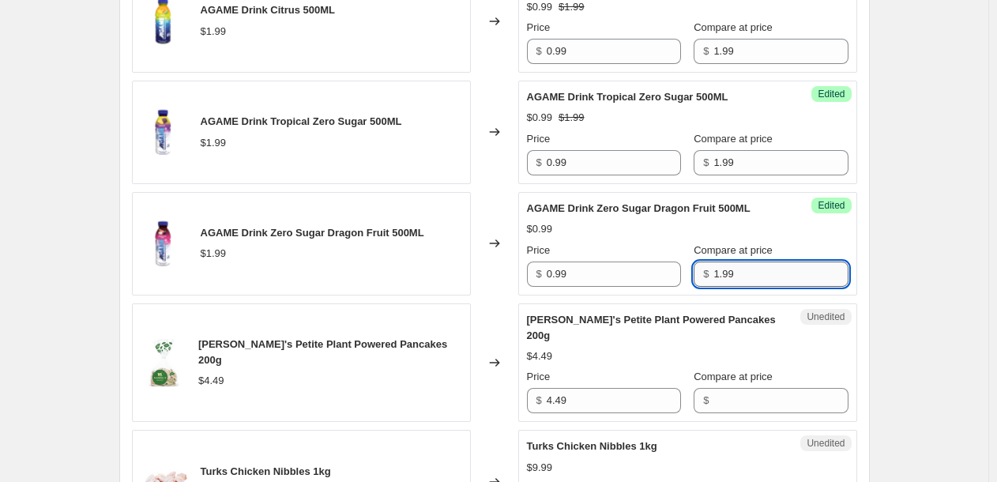
scroll to position [1883, 0]
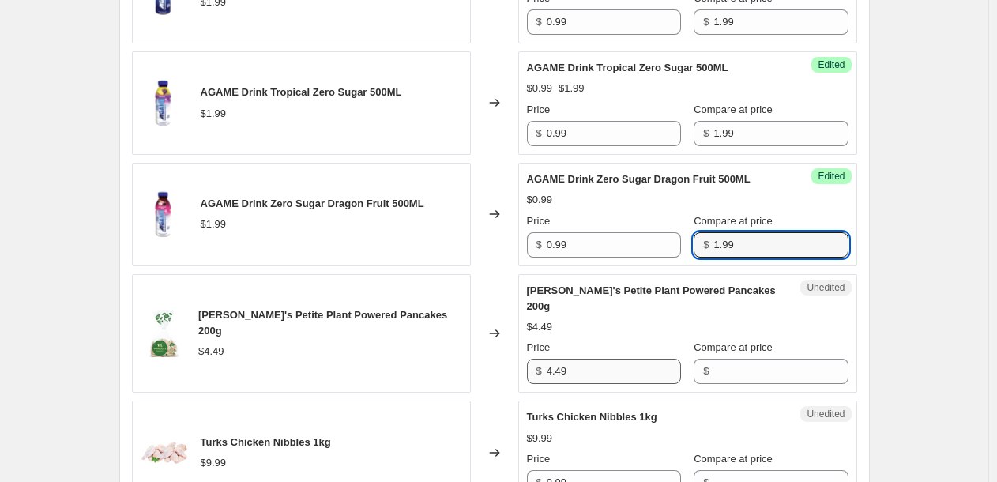
type input "1.99"
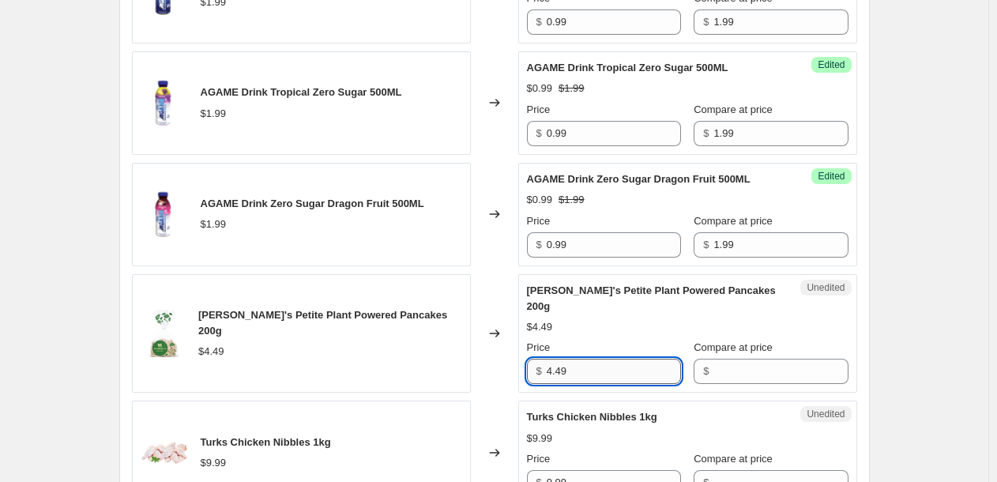
click at [612, 359] on input "4.49" at bounding box center [614, 371] width 134 height 25
type input "3.49"
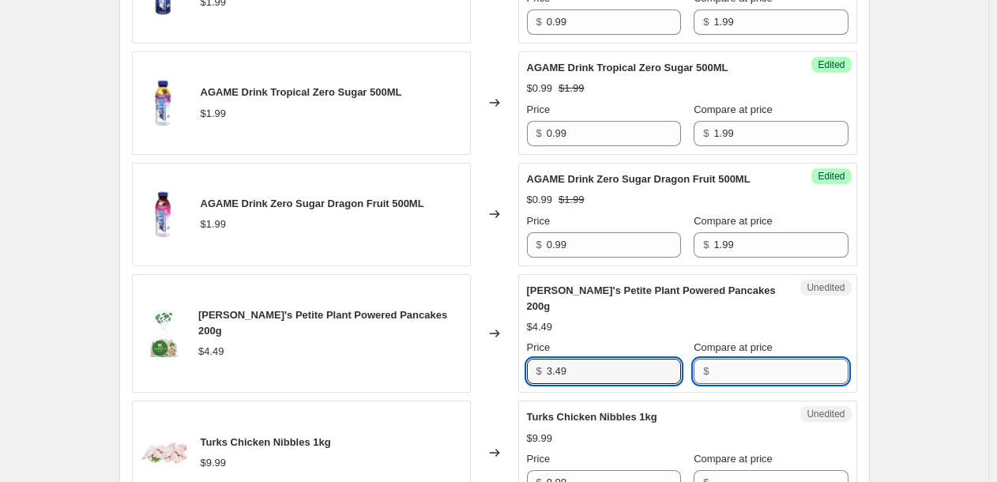
click at [744, 361] on input "Compare at price" at bounding box center [781, 371] width 134 height 25
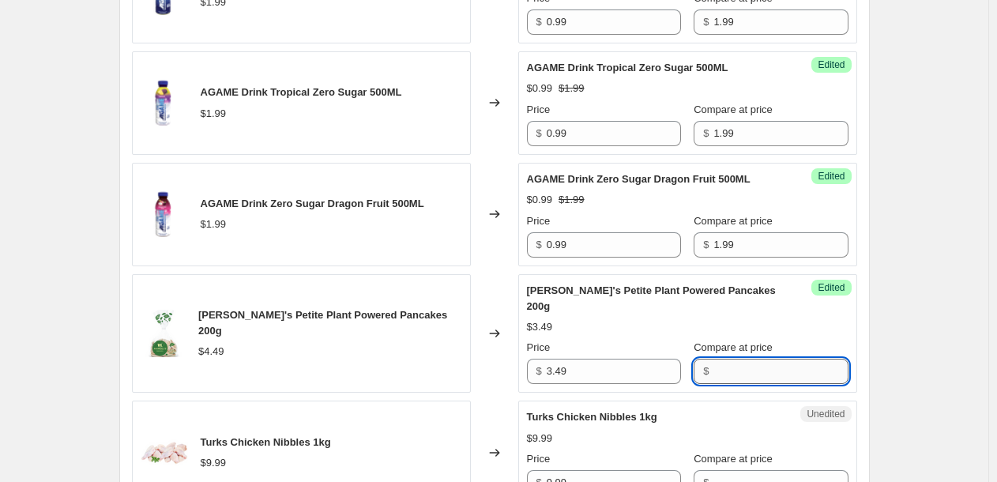
paste input "4.49"
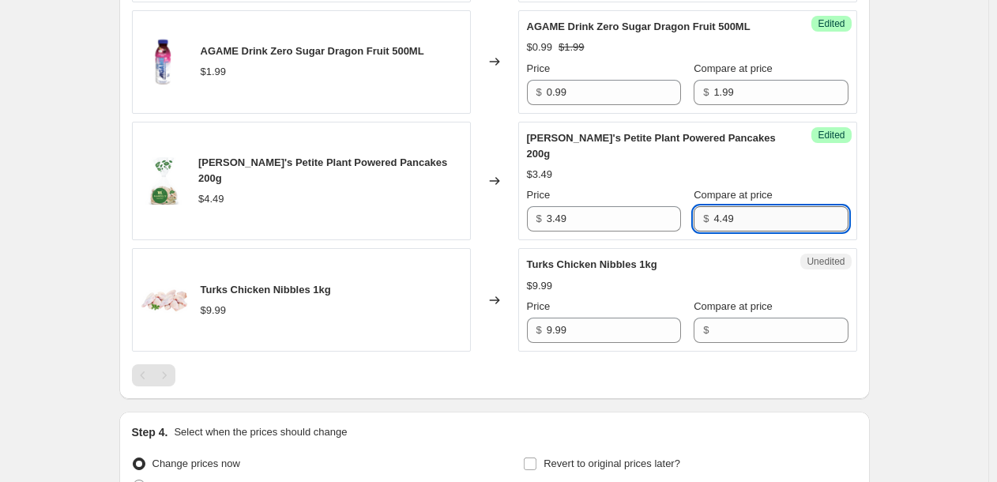
scroll to position [2120, 0]
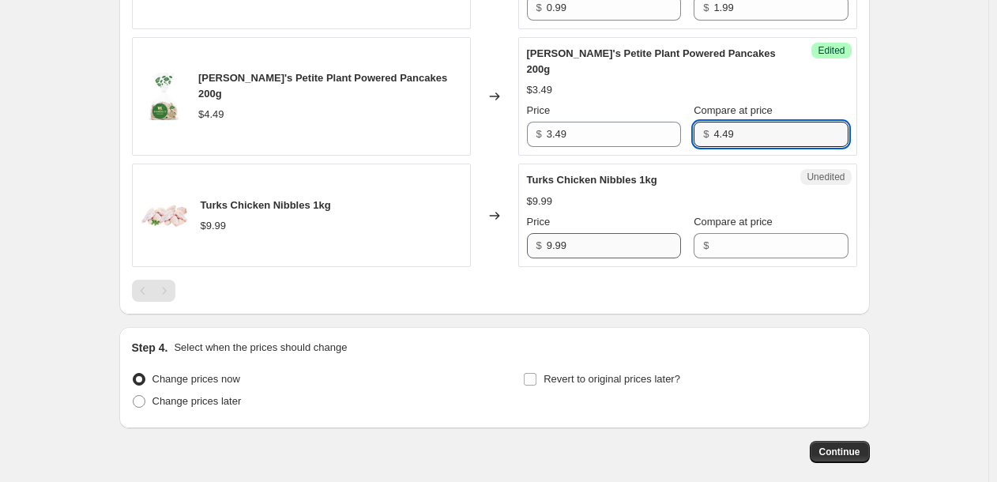
type input "4.49"
click at [638, 233] on input "9.99" at bounding box center [614, 245] width 134 height 25
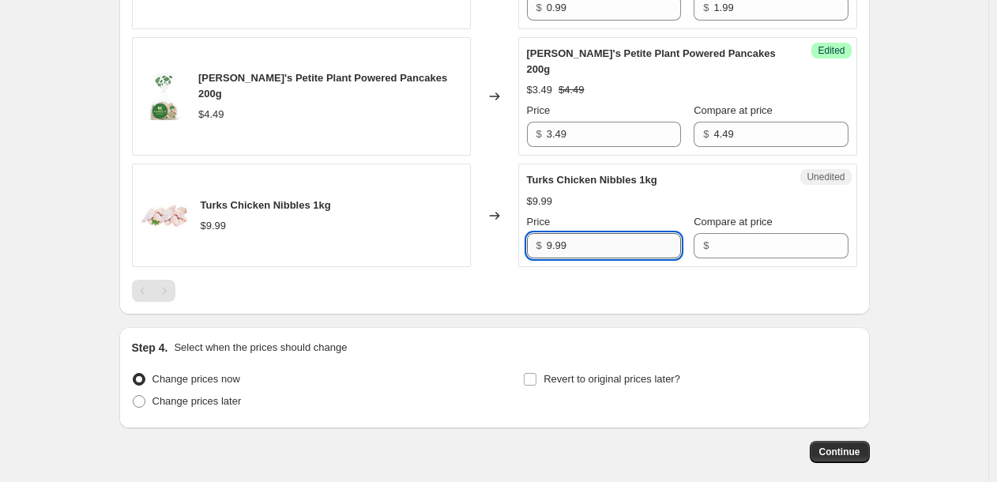
click at [638, 233] on input "9.99" at bounding box center [614, 245] width 134 height 25
type input "8.99"
click at [735, 234] on input "Compare at price" at bounding box center [781, 245] width 134 height 25
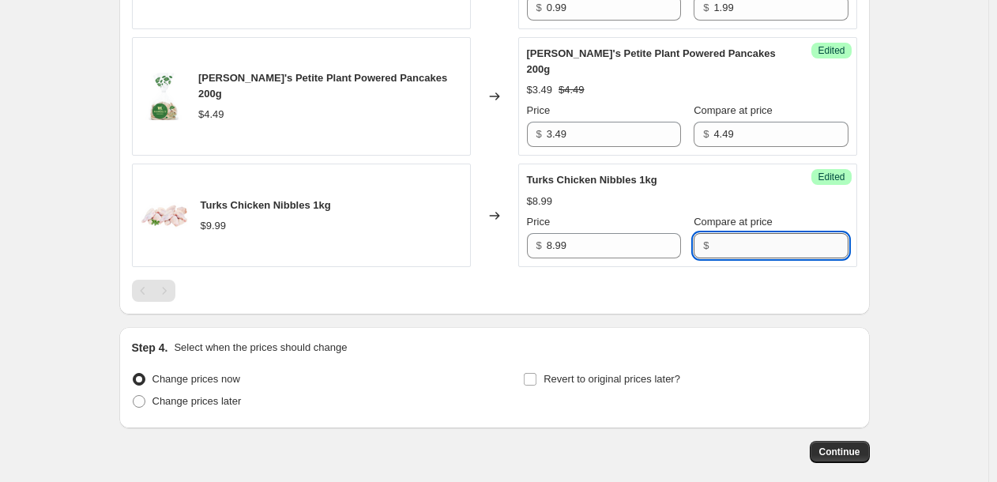
paste input "9.99"
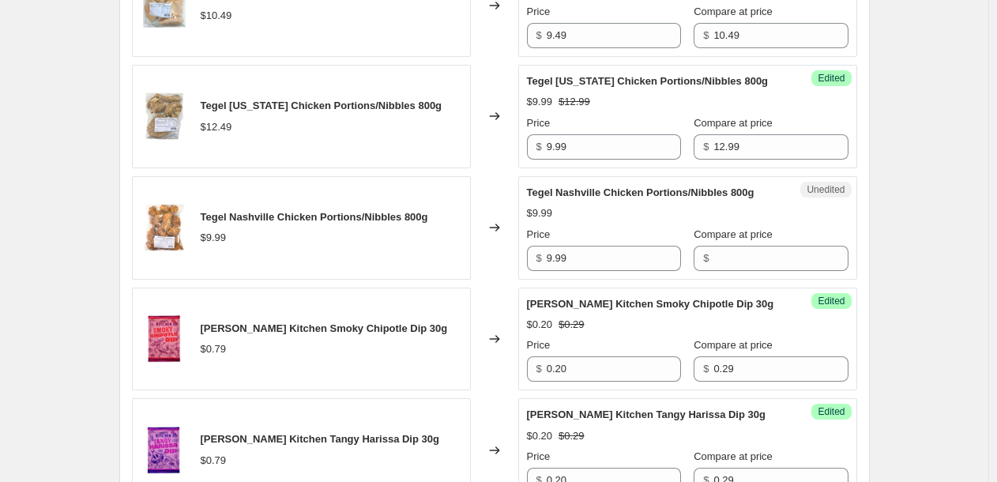
scroll to position [867, 0]
type input "9.99"
click at [603, 151] on input "9.99" at bounding box center [614, 147] width 134 height 25
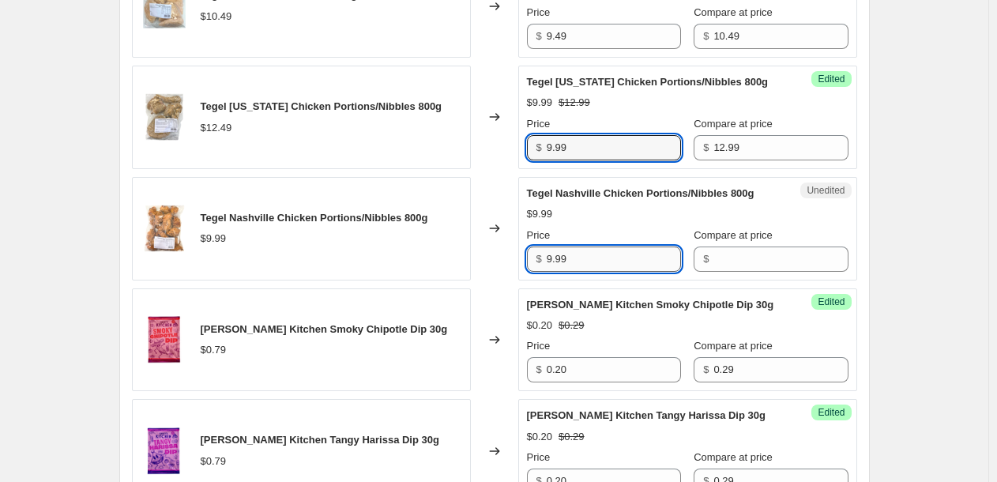
click at [601, 255] on input "9.99" at bounding box center [614, 259] width 134 height 25
type input "4.99"
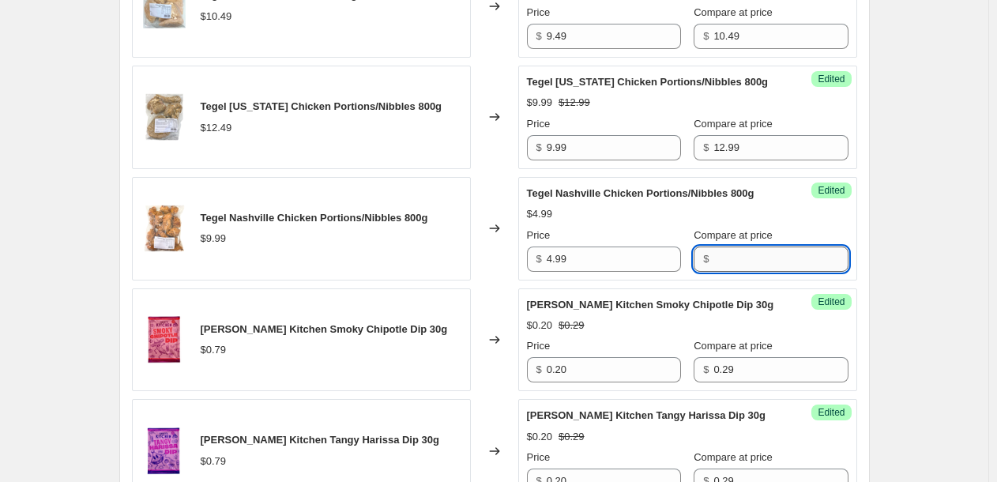
click at [715, 259] on input "Compare at price" at bounding box center [781, 259] width 134 height 25
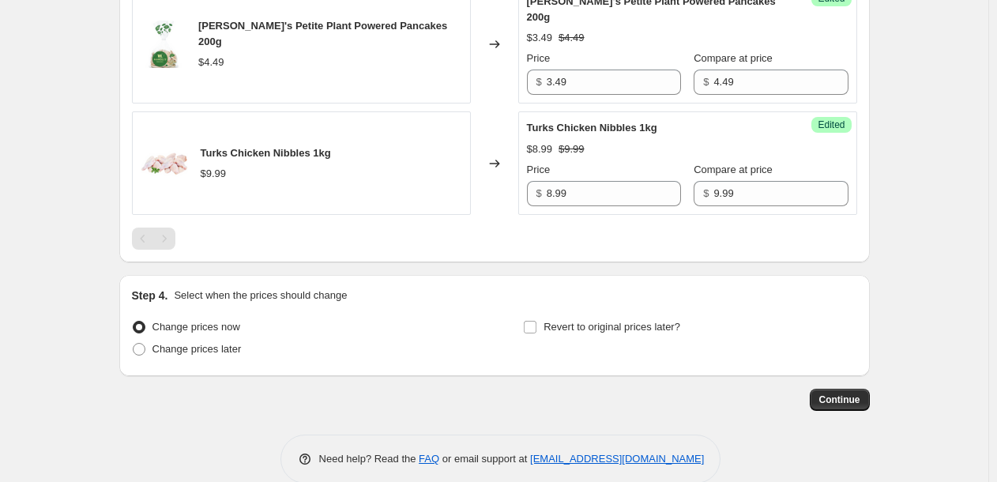
scroll to position [2176, 0]
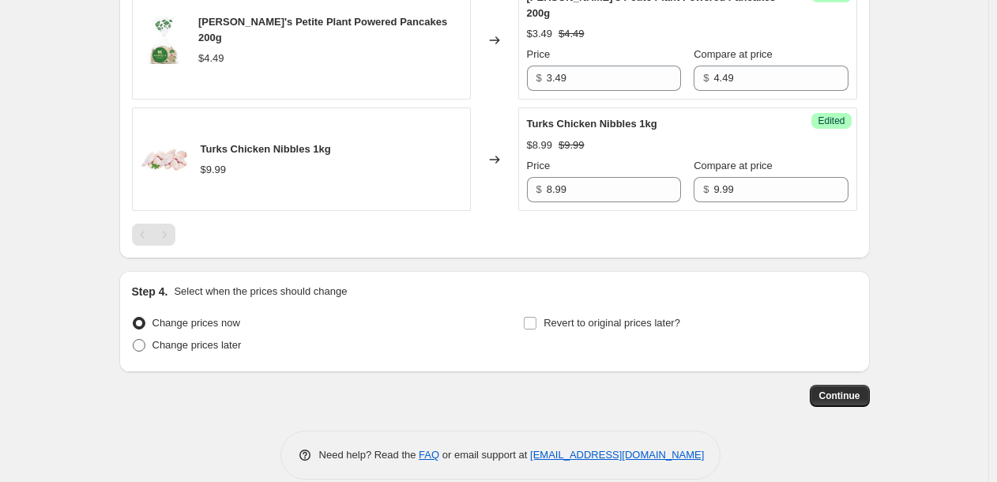
type input "9.99"
click at [234, 339] on span "Change prices later" at bounding box center [197, 345] width 89 height 12
click at [134, 339] on input "Change prices later" at bounding box center [133, 339] width 1 height 1
radio input "true"
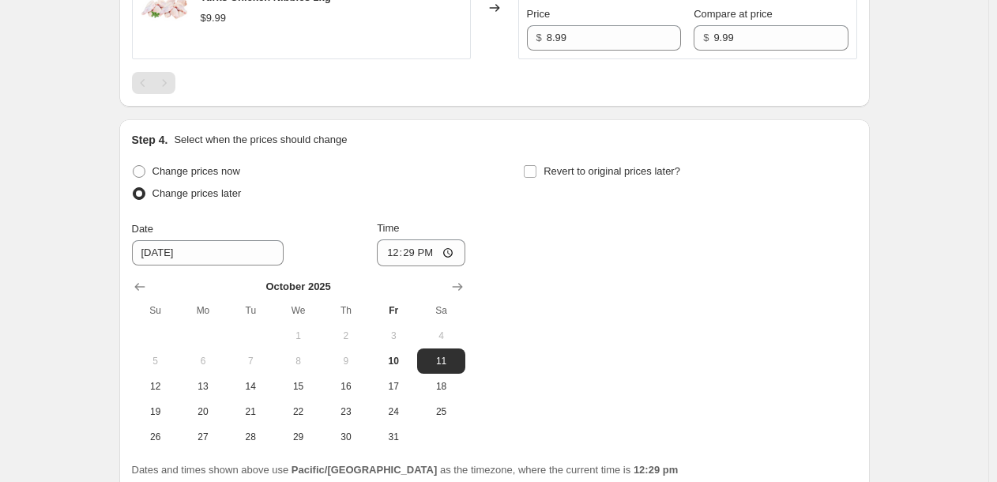
scroll to position [2329, 0]
click at [396, 353] on span "10" at bounding box center [393, 359] width 35 height 13
type input "[DATE]"
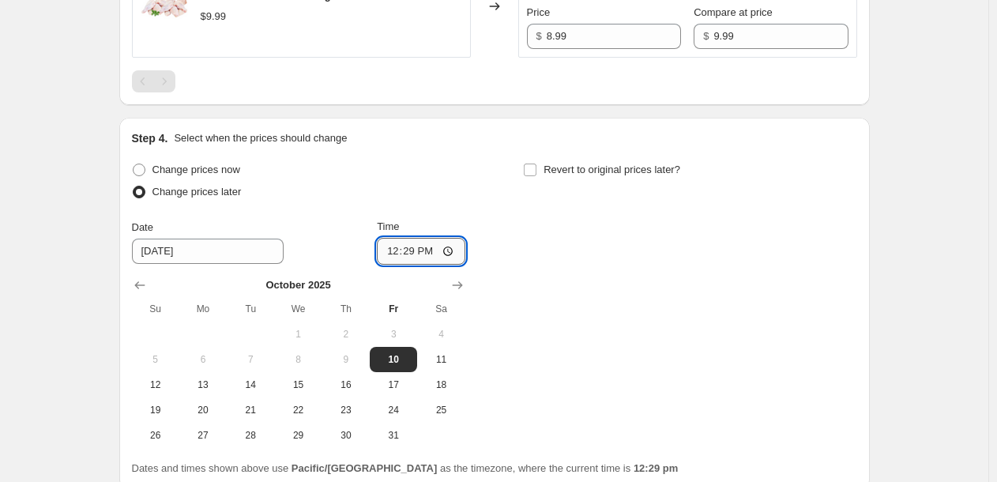
click at [394, 238] on input "12:29" at bounding box center [421, 251] width 89 height 27
type input "15:00"
click at [537, 164] on input "Revert to original prices later?" at bounding box center [530, 170] width 13 height 13
checkbox input "true"
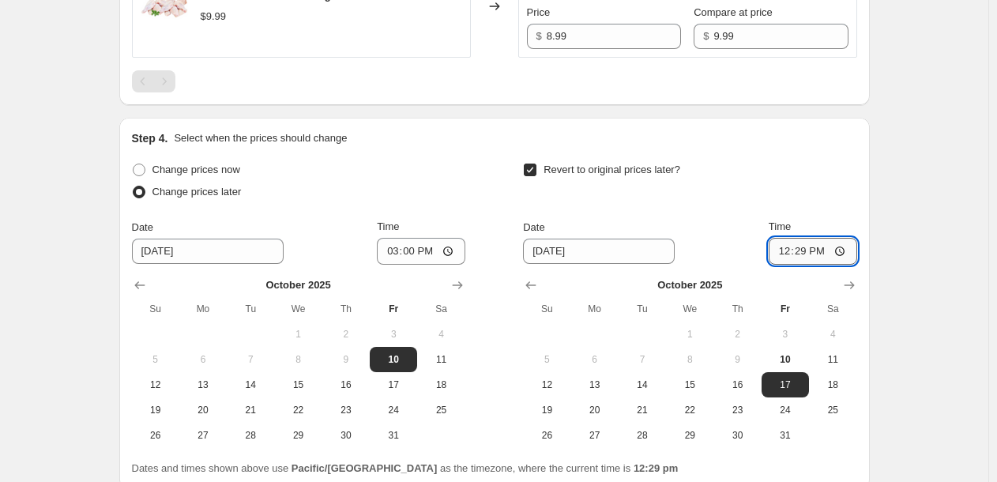
click at [791, 238] on input "12:29" at bounding box center [813, 251] width 89 height 27
type input "14:59"
click at [833, 171] on div "Revert to original prices later?" at bounding box center [690, 182] width 334 height 47
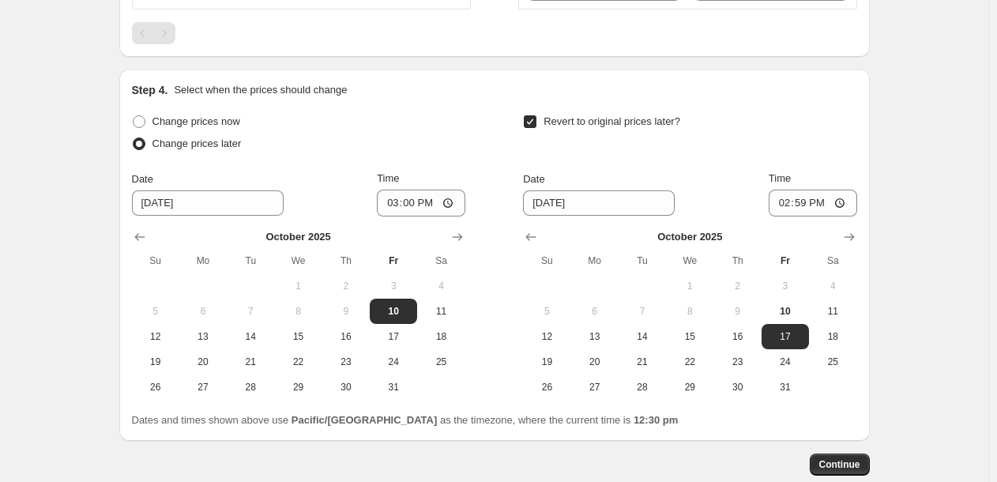
scroll to position [2378, 0]
click at [848, 458] on span "Continue" at bounding box center [840, 464] width 41 height 13
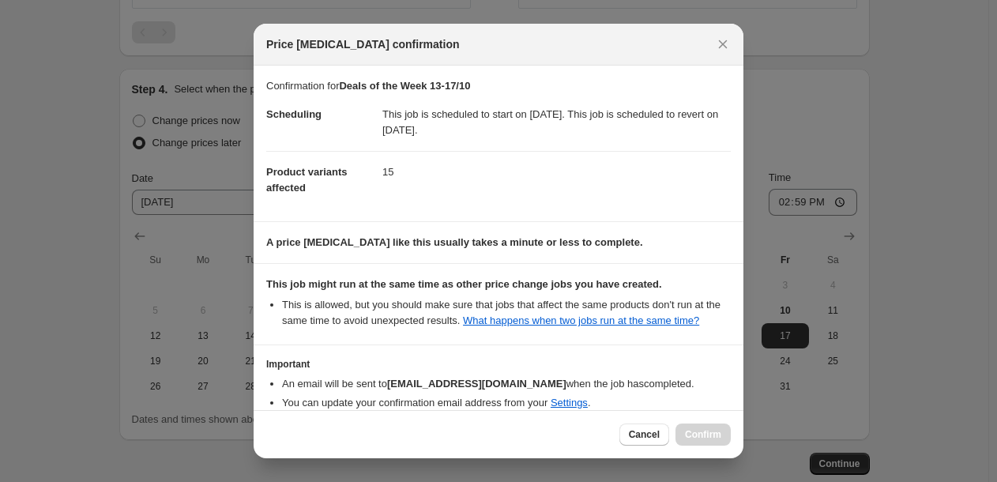
scroll to position [81, 0]
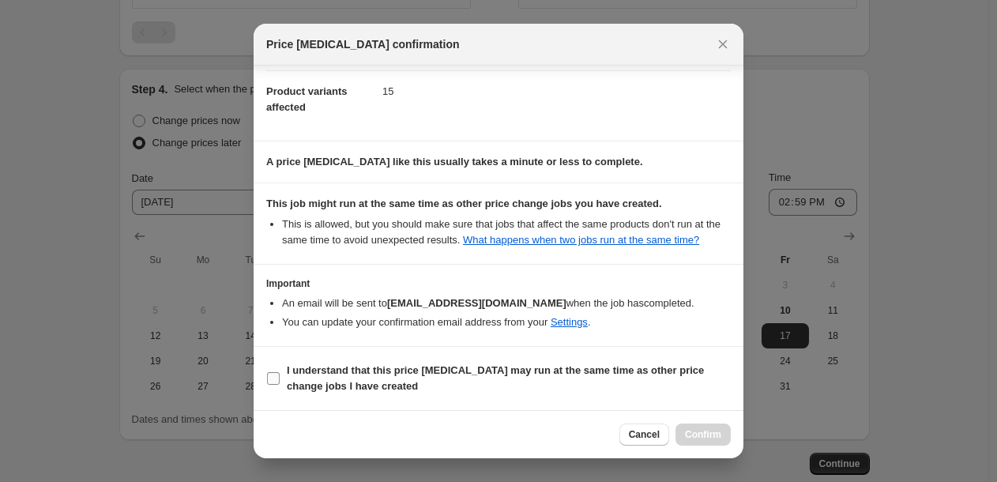
click at [528, 383] on span "I understand that this price [MEDICAL_DATA] may run at the same time as other p…" at bounding box center [509, 379] width 444 height 32
click at [280, 383] on input "I understand that this price [MEDICAL_DATA] may run at the same time as other p…" at bounding box center [273, 378] width 13 height 13
checkbox input "true"
click at [694, 432] on span "Confirm" at bounding box center [703, 434] width 36 height 13
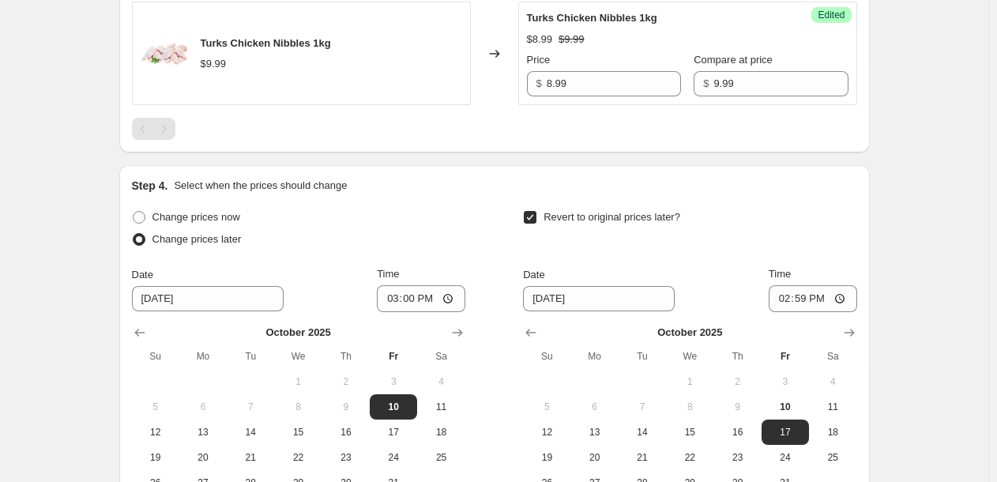
scroll to position [2548, 0]
